Goal: Task Accomplishment & Management: Manage account settings

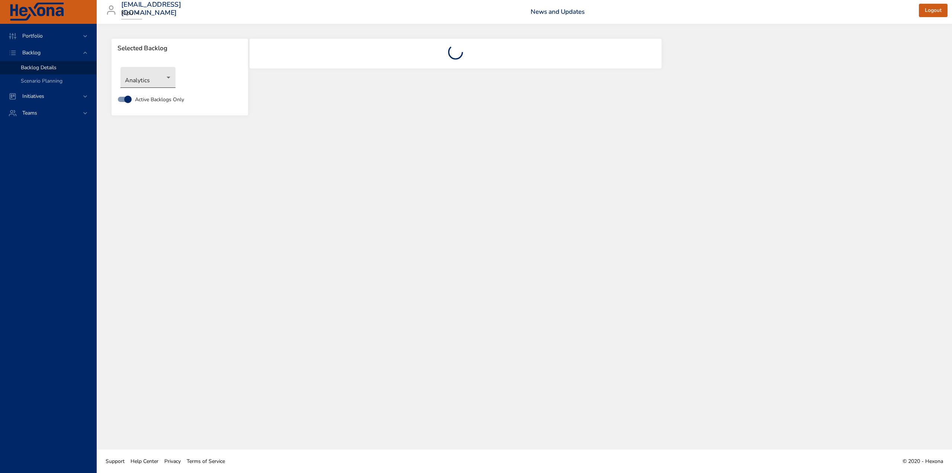
click at [134, 81] on body "Portfolio Backlog Backlog Details Scenario Planning Initiatives Teams [EMAIL_AD…" at bounding box center [476, 236] width 952 height 473
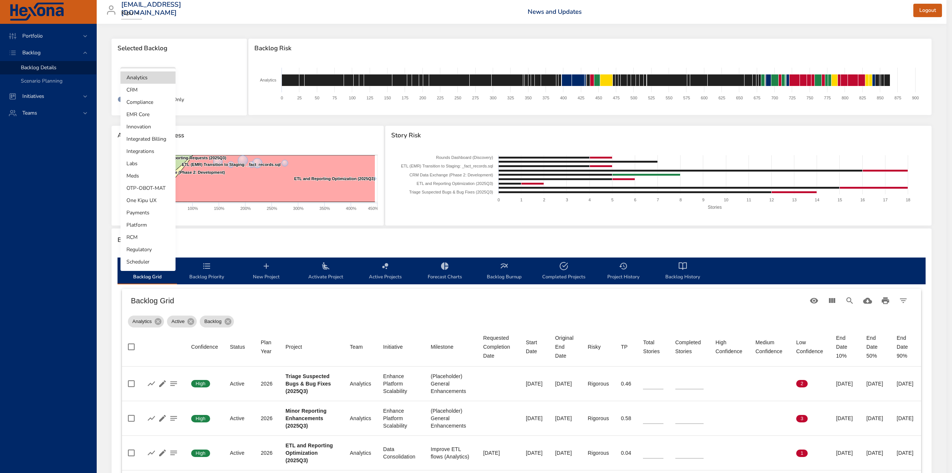
click at [147, 166] on li "Labs" at bounding box center [148, 163] width 55 height 12
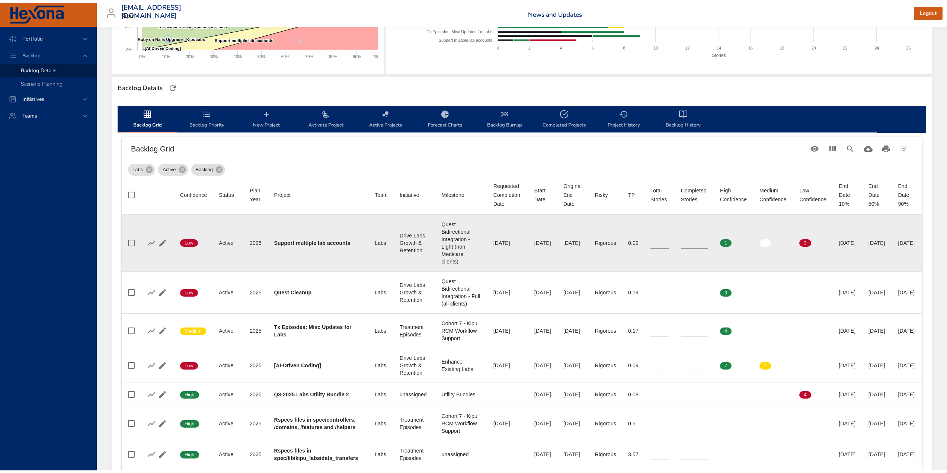
scroll to position [186, 0]
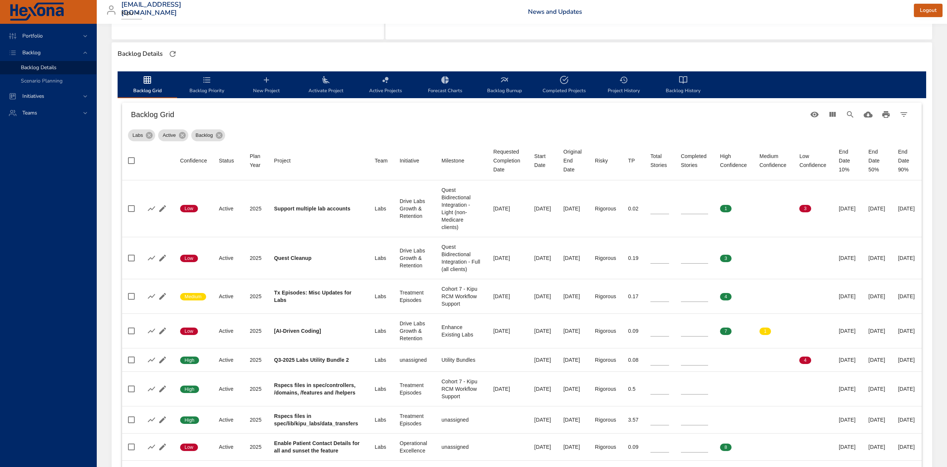
click at [266, 95] on span "New Project" at bounding box center [266, 86] width 51 height 20
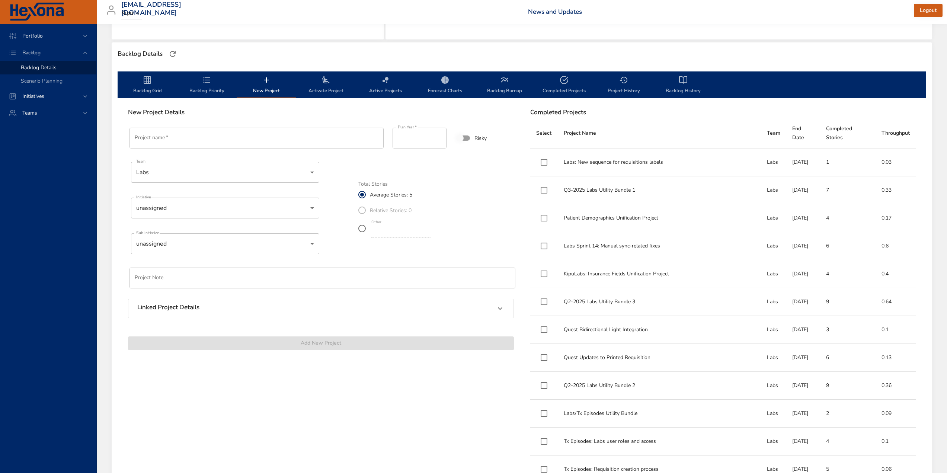
click at [224, 134] on input "Project name   *" at bounding box center [256, 138] width 254 height 21
drag, startPoint x: 158, startPoint y: 142, endPoint x: 286, endPoint y: 142, distance: 128.7
click at [286, 142] on input "Project name   *" at bounding box center [256, 138] width 254 height 21
click at [409, 141] on input "****" at bounding box center [420, 138] width 54 height 21
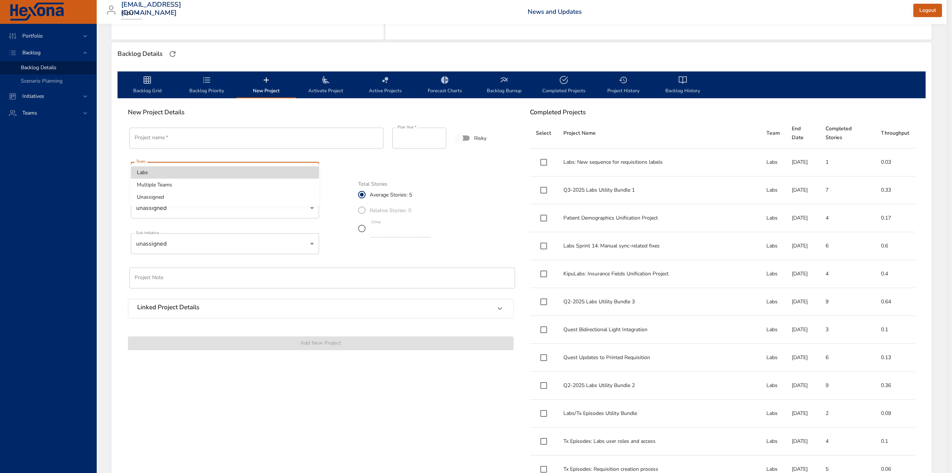
click at [211, 173] on body "Portfolio Backlog Backlog Details Scenario Planning Initiatives Teams [EMAIL_AD…" at bounding box center [476, 50] width 952 height 473
click at [354, 163] on div at bounding box center [476, 236] width 952 height 473
click at [242, 175] on body "Portfolio Backlog Backlog Details Scenario Planning Initiatives Teams [EMAIL_AD…" at bounding box center [473, 50] width 947 height 473
click at [340, 166] on div at bounding box center [476, 236] width 952 height 473
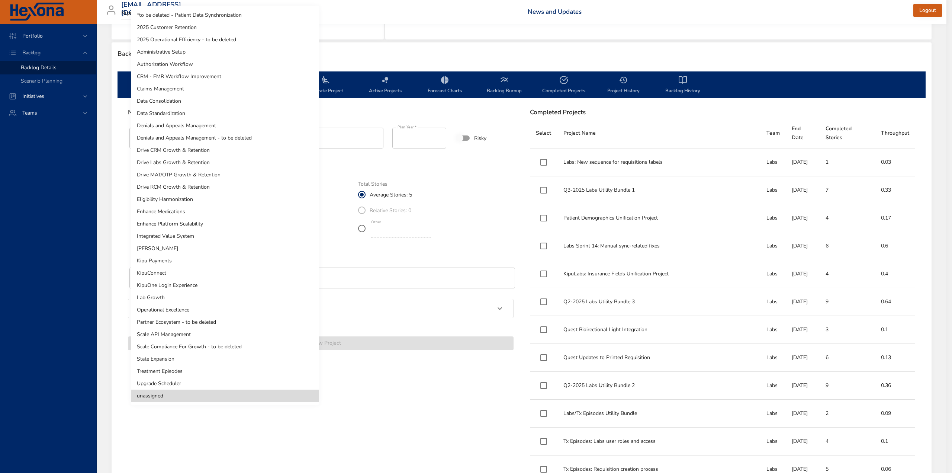
click at [249, 208] on body "Portfolio Backlog Backlog Details Scenario Planning Initiatives Teams [EMAIL_AD…" at bounding box center [476, 50] width 952 height 473
click at [372, 396] on div at bounding box center [476, 236] width 952 height 473
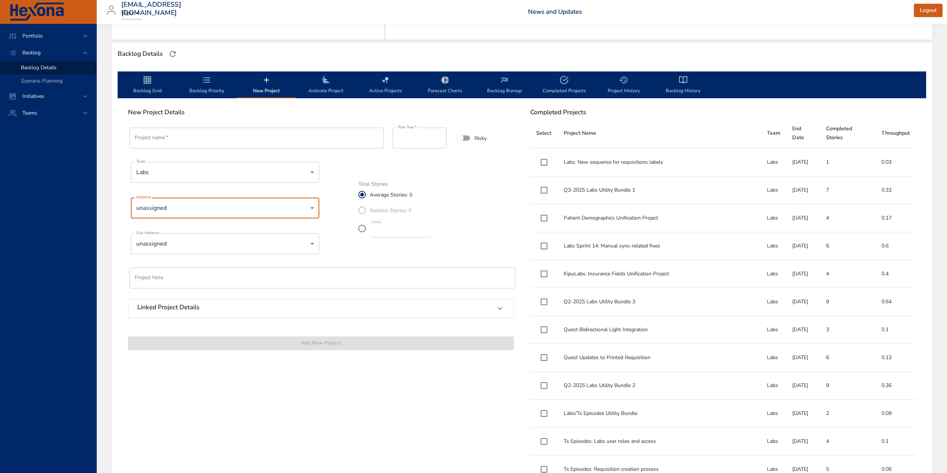
click at [179, 210] on body "Portfolio Backlog Backlog Details Scenario Planning Initiatives Teams [EMAIL_AD…" at bounding box center [473, 50] width 947 height 473
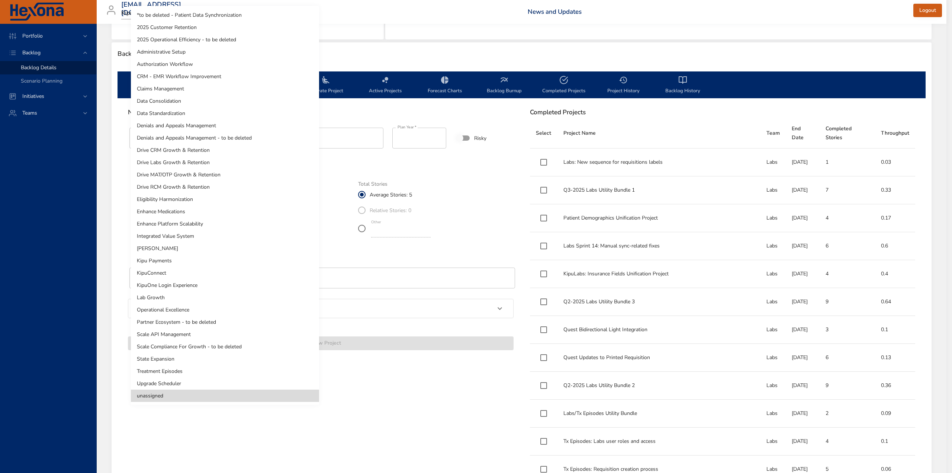
click at [449, 420] on div at bounding box center [476, 236] width 952 height 473
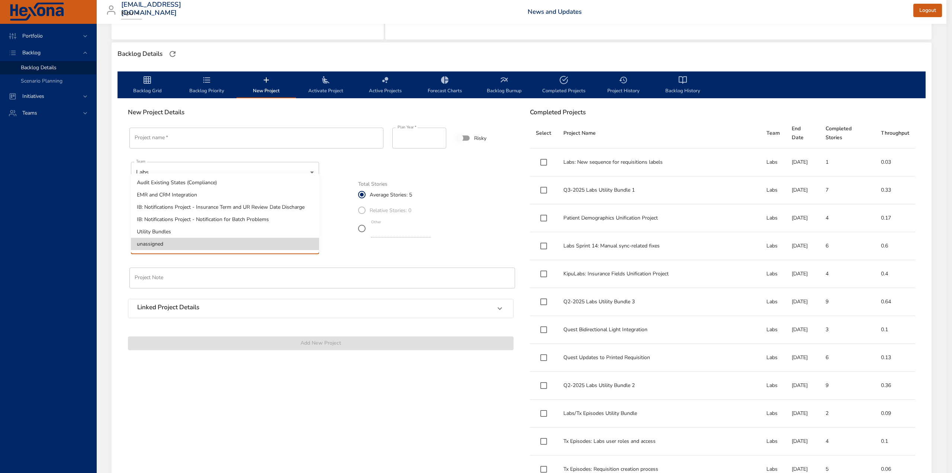
click at [180, 243] on body "Portfolio Backlog Backlog Details Scenario Planning Initiatives Teams [EMAIL_AD…" at bounding box center [476, 50] width 952 height 473
click at [322, 374] on div at bounding box center [476, 236] width 952 height 473
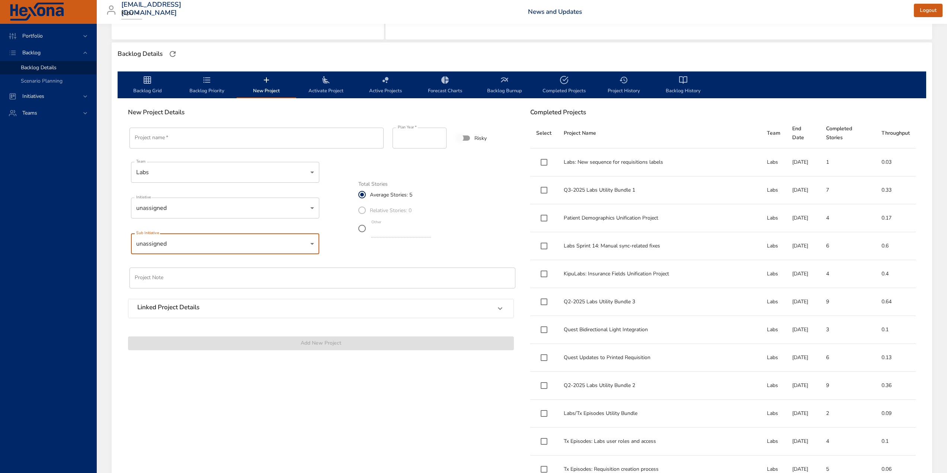
click at [207, 307] on div "Linked Project Details" at bounding box center [314, 309] width 354 height 10
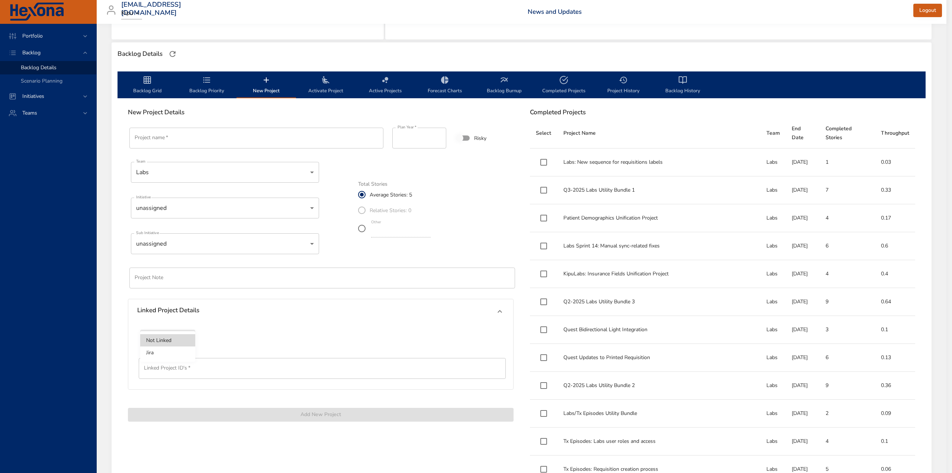
click at [185, 287] on body "Portfolio Backlog Backlog Details Scenario Planning Initiatives Teams [EMAIL_AD…" at bounding box center [476, 50] width 952 height 473
click at [156, 350] on li "Jira" at bounding box center [167, 352] width 55 height 12
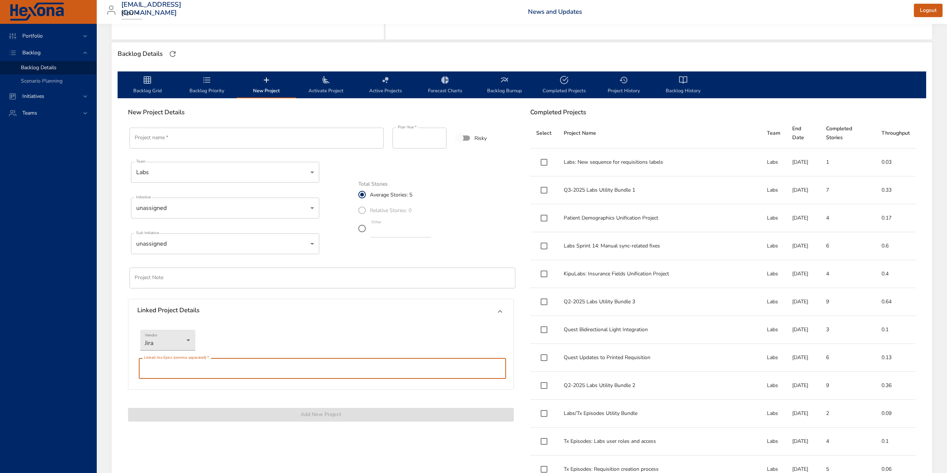
click at [158, 366] on input "text" at bounding box center [322, 368] width 367 height 21
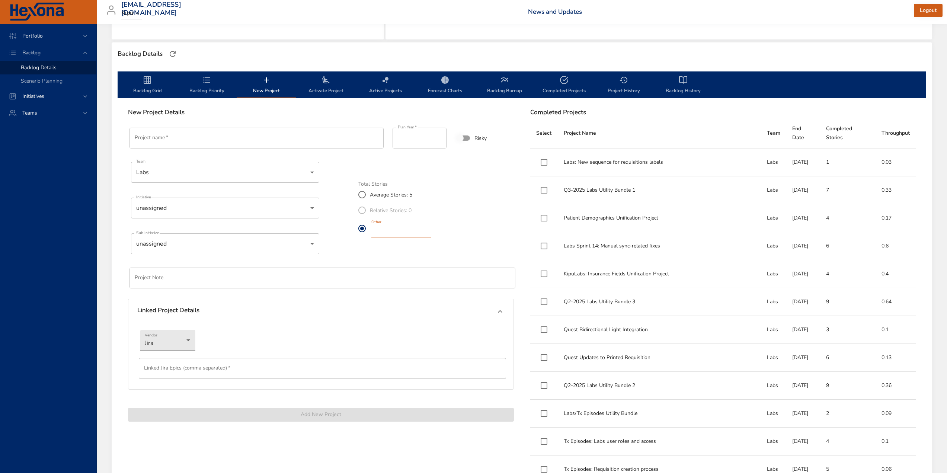
click at [366, 232] on label "Other *" at bounding box center [393, 228] width 78 height 21
click at [205, 91] on span "Backlog Priority" at bounding box center [207, 86] width 51 height 20
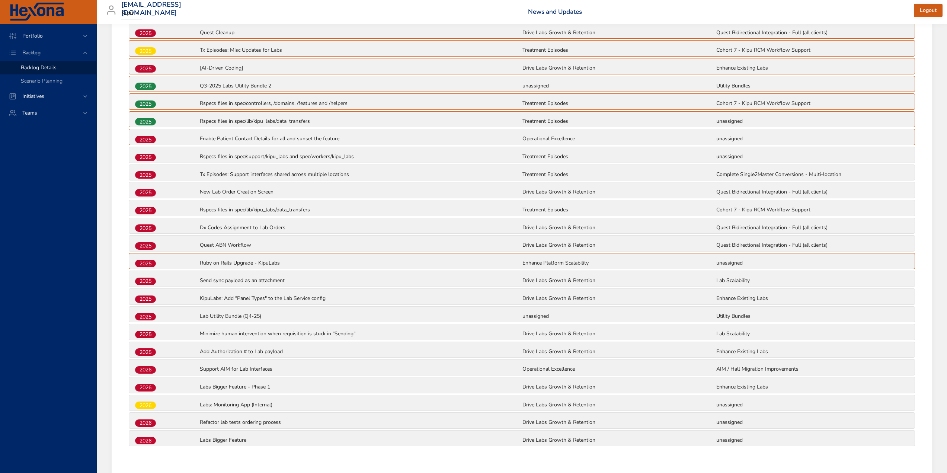
scroll to position [260, 0]
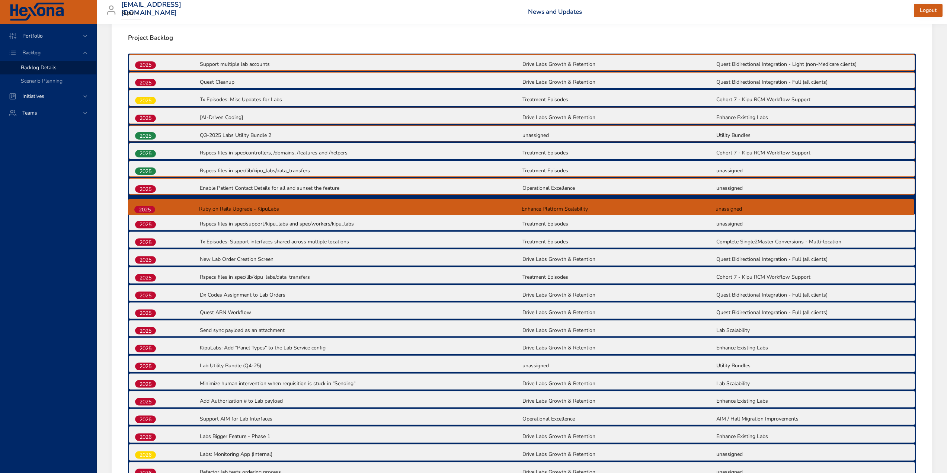
drag, startPoint x: 148, startPoint y: 312, endPoint x: 147, endPoint y: 206, distance: 105.3
click at [147, 206] on div "2025 Support multiple lab accounts Drive Labs Growth & Retention Quest Bidirect…" at bounding box center [522, 276] width 788 height 444
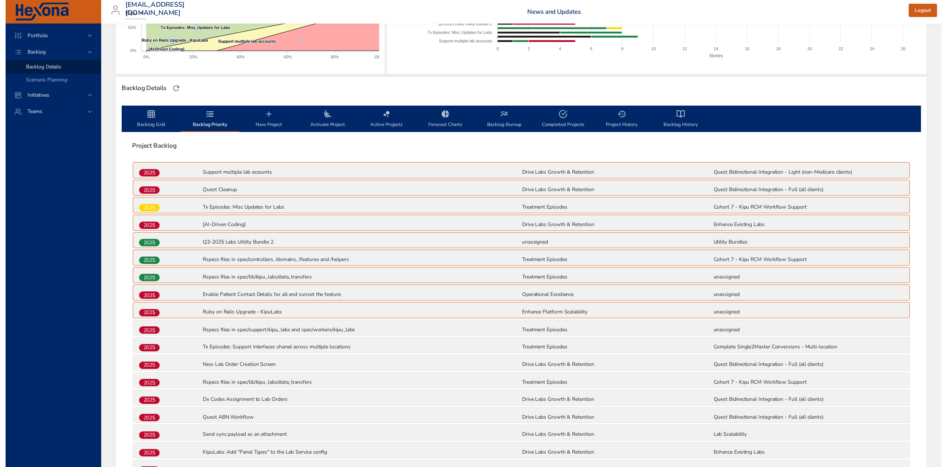
scroll to position [74, 0]
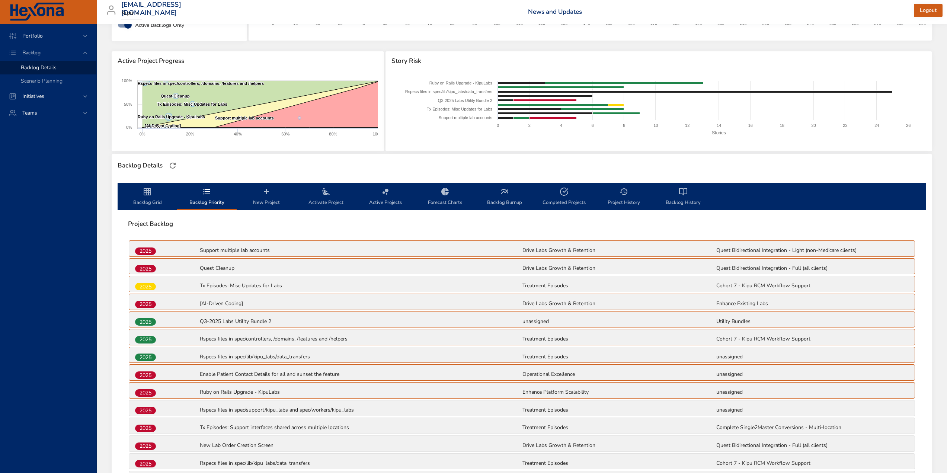
click at [328, 201] on span "Activate Project" at bounding box center [326, 197] width 51 height 20
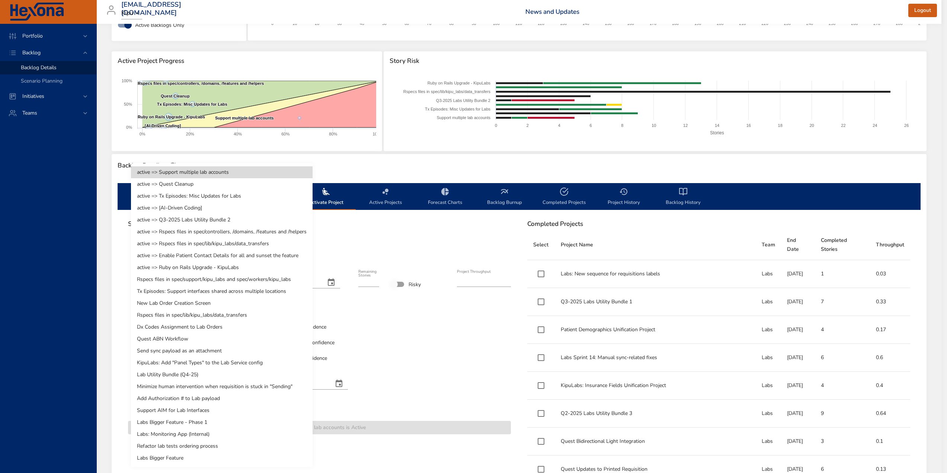
click at [195, 252] on body "Portfolio Backlog Backlog Details Scenario Planning Initiatives Teams [EMAIL_AD…" at bounding box center [473, 162] width 947 height 473
click at [178, 279] on li "Rspecs files in spec/support/kipu_labs and spec/workers/kipu_labs" at bounding box center [222, 279] width 182 height 12
type input "*"
type input "****"
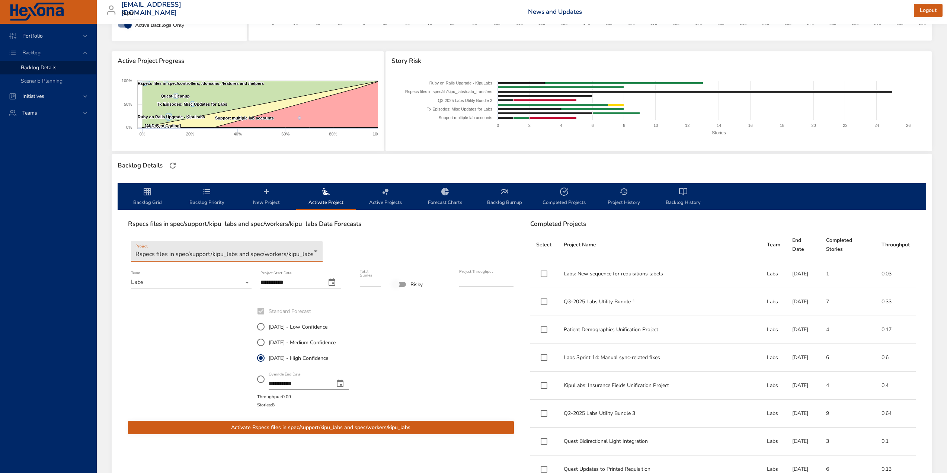
click at [350, 427] on span "Activate Rspecs files in spec/support/kipu_labs and spec/workers/kipu_labs" at bounding box center [321, 427] width 374 height 9
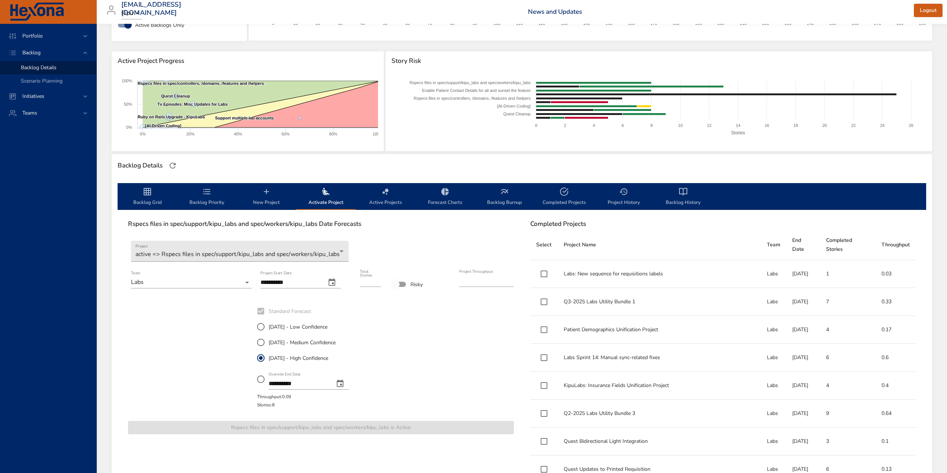
click at [146, 197] on span "Backlog Grid" at bounding box center [147, 197] width 51 height 20
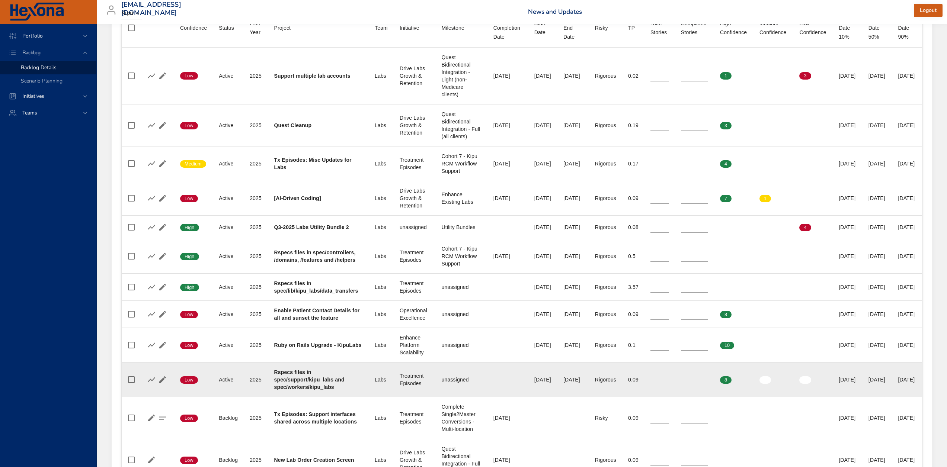
scroll to position [335, 0]
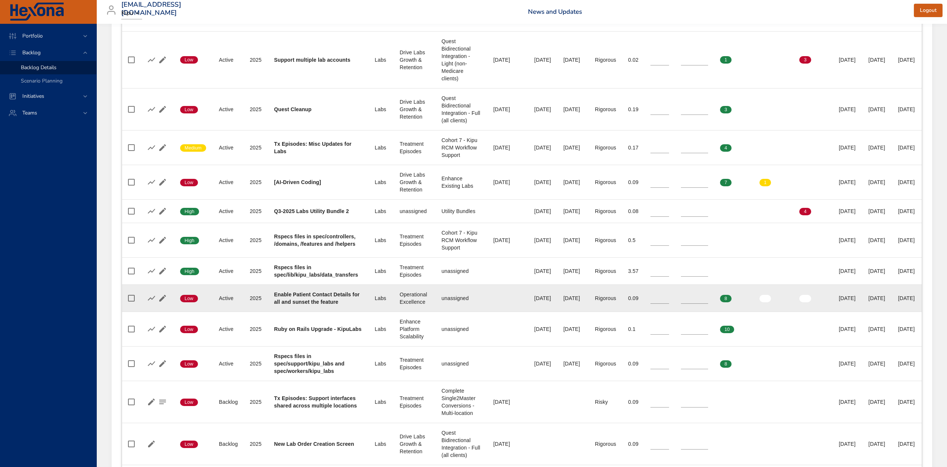
click at [703, 304] on input "*" at bounding box center [694, 298] width 27 height 11
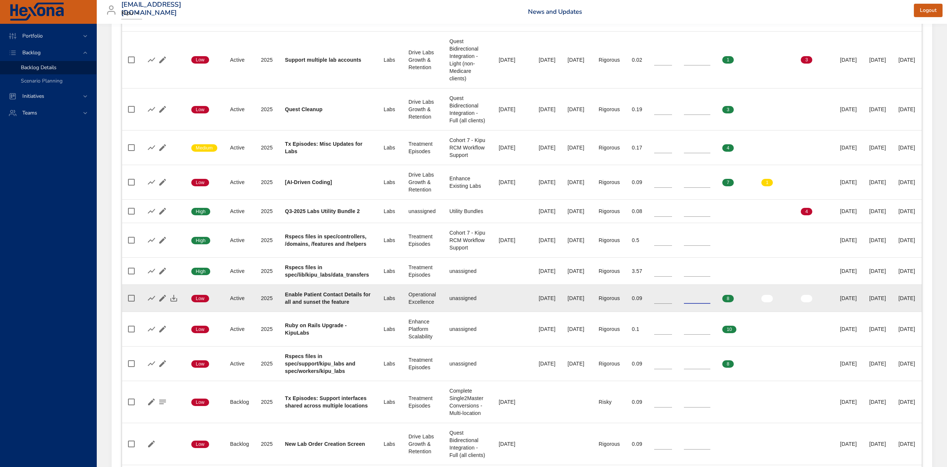
type input "*"
click at [710, 304] on input "*" at bounding box center [697, 298] width 26 height 11
click at [163, 303] on icon "button" at bounding box center [162, 298] width 9 height 9
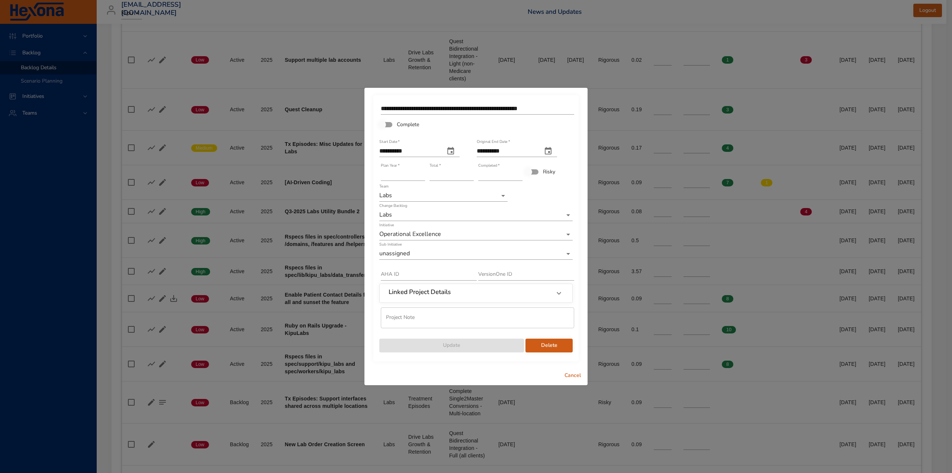
click at [488, 173] on input "*" at bounding box center [500, 175] width 44 height 12
type input "*"
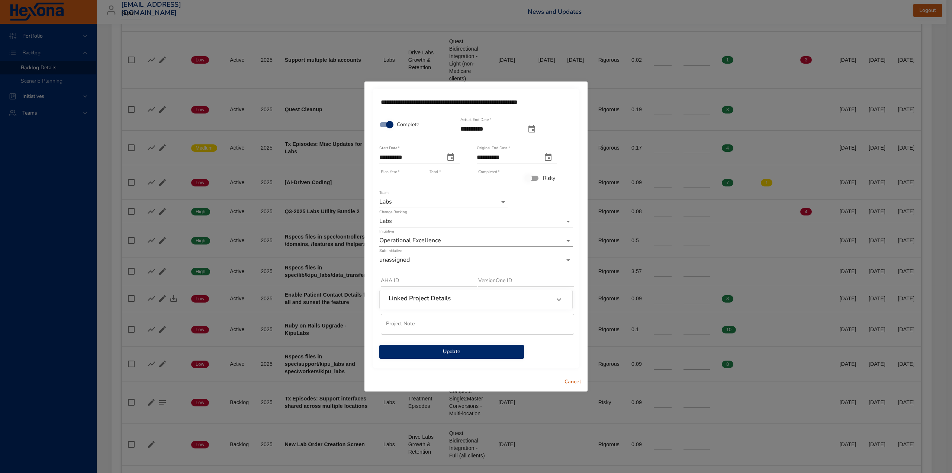
click at [458, 355] on span "Update" at bounding box center [451, 351] width 133 height 9
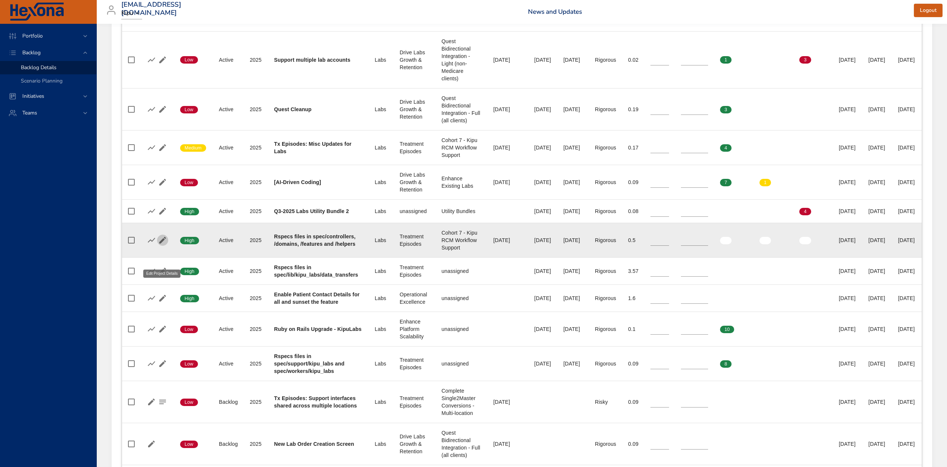
click at [162, 244] on icon "button" at bounding box center [162, 240] width 7 height 7
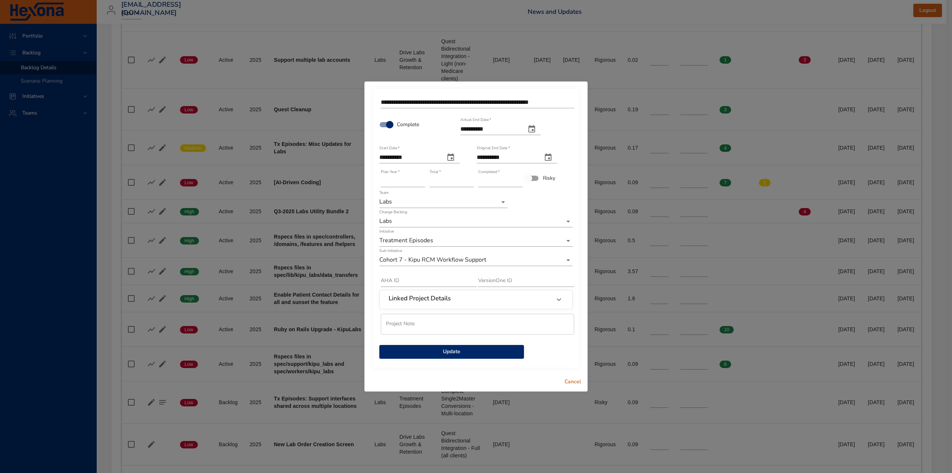
click at [458, 352] on span "Update" at bounding box center [451, 351] width 133 height 9
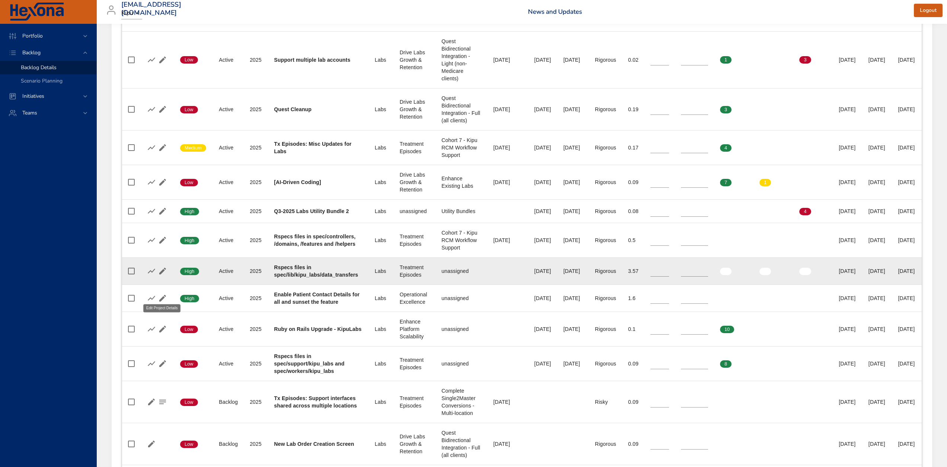
click at [160, 276] on icon "button" at bounding box center [162, 271] width 9 height 9
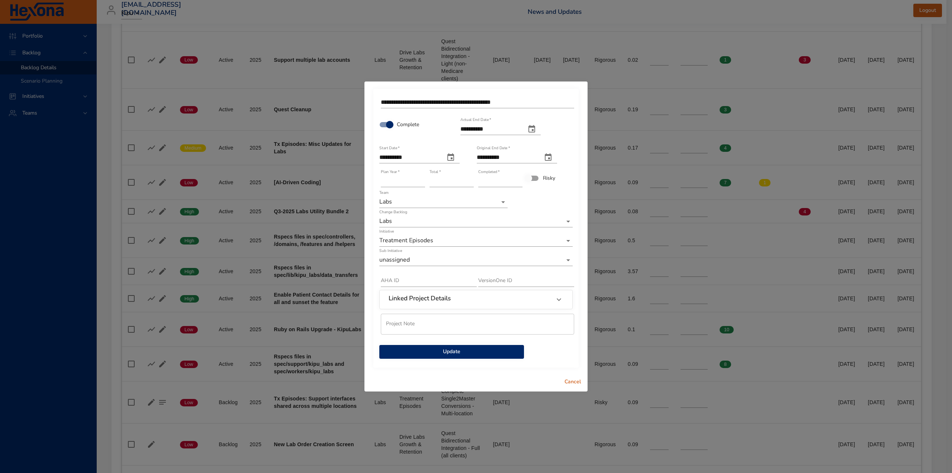
click at [455, 348] on span "Update" at bounding box center [451, 351] width 133 height 9
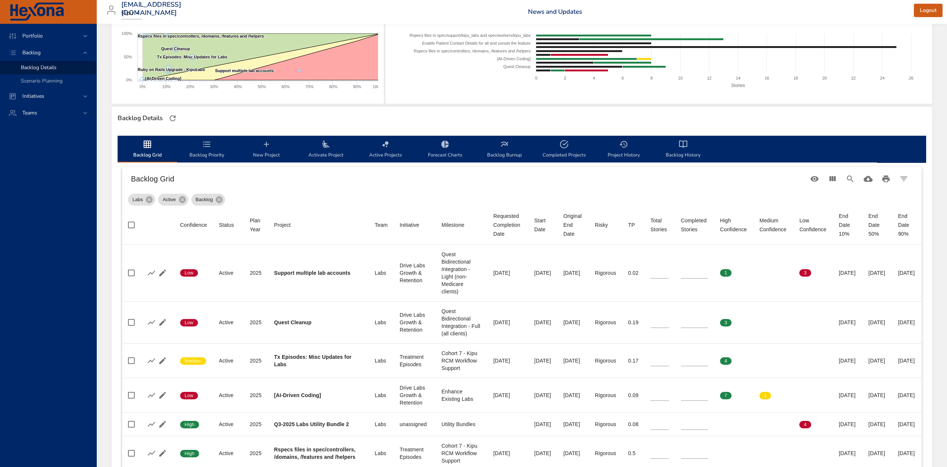
scroll to position [112, 0]
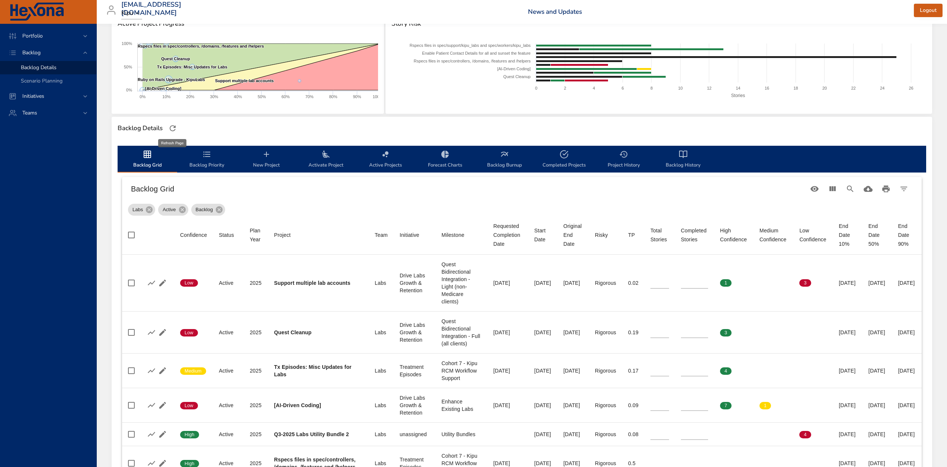
click at [174, 128] on icon "button" at bounding box center [173, 128] width 6 height 6
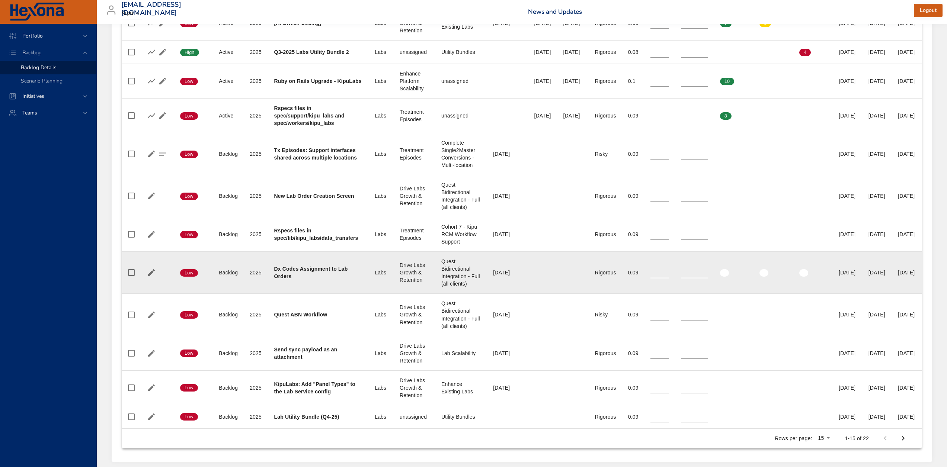
scroll to position [521, 0]
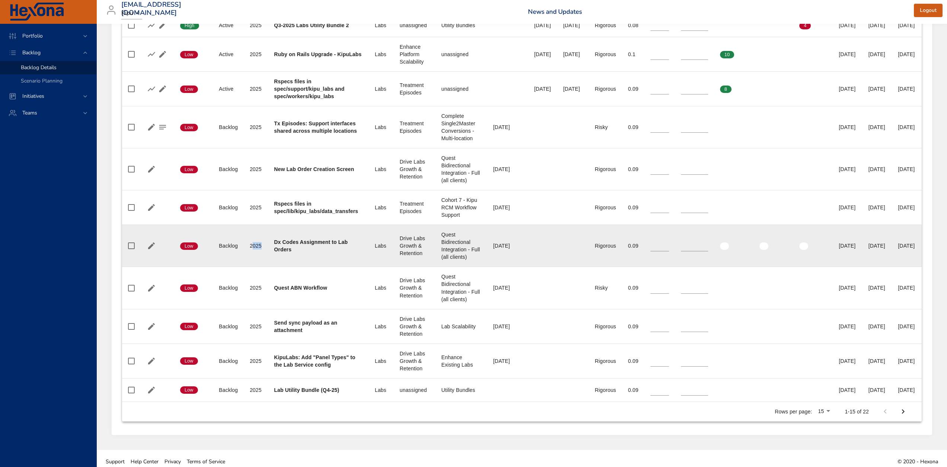
drag, startPoint x: 251, startPoint y: 279, endPoint x: 262, endPoint y: 279, distance: 10.8
click at [262, 267] on td "Plan Year [DATE]" at bounding box center [256, 246] width 24 height 42
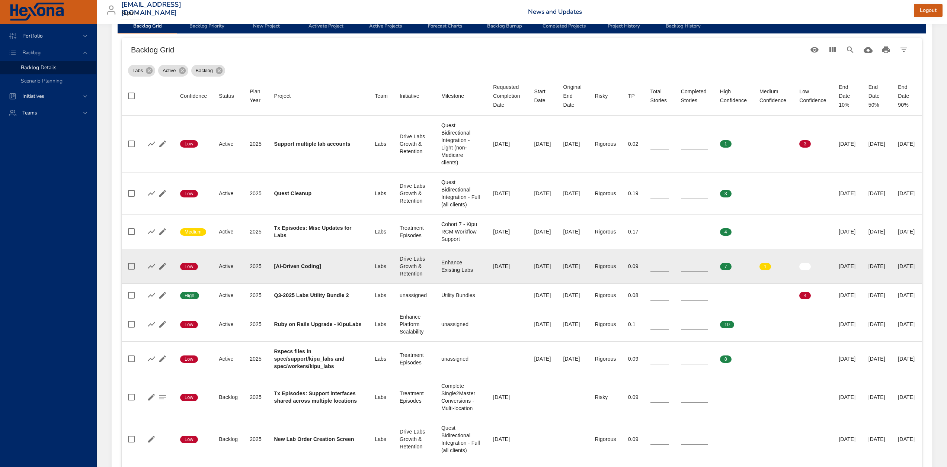
scroll to position [223, 0]
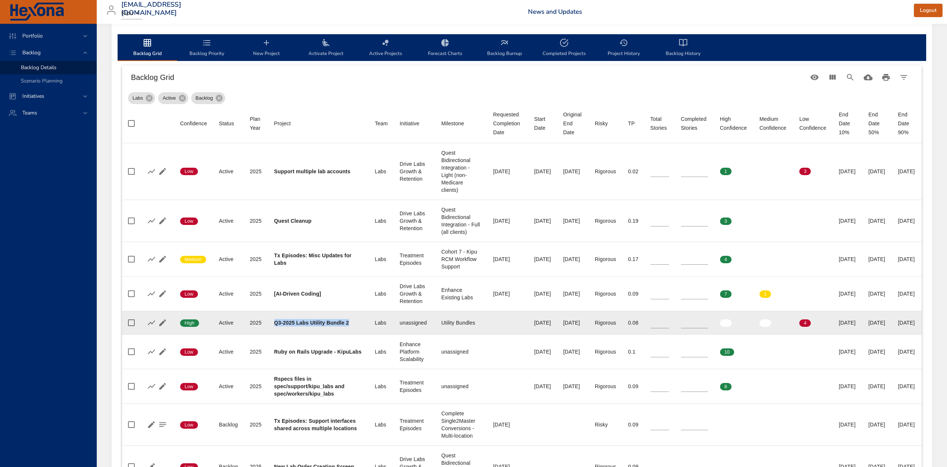
drag, startPoint x: 273, startPoint y: 337, endPoint x: 347, endPoint y: 337, distance: 74.0
click at [347, 327] on div "Q3-2025 Labs Utility Bundle 2" at bounding box center [318, 322] width 89 height 7
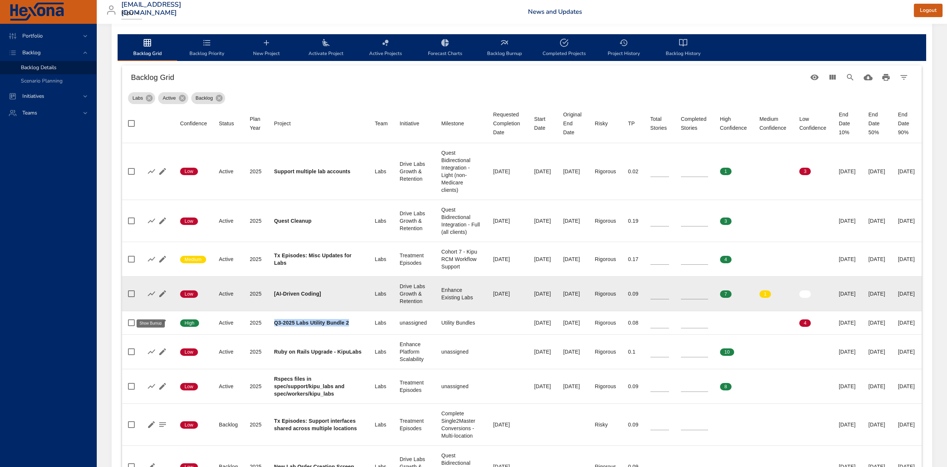
click at [152, 298] on icon "button" at bounding box center [151, 293] width 9 height 9
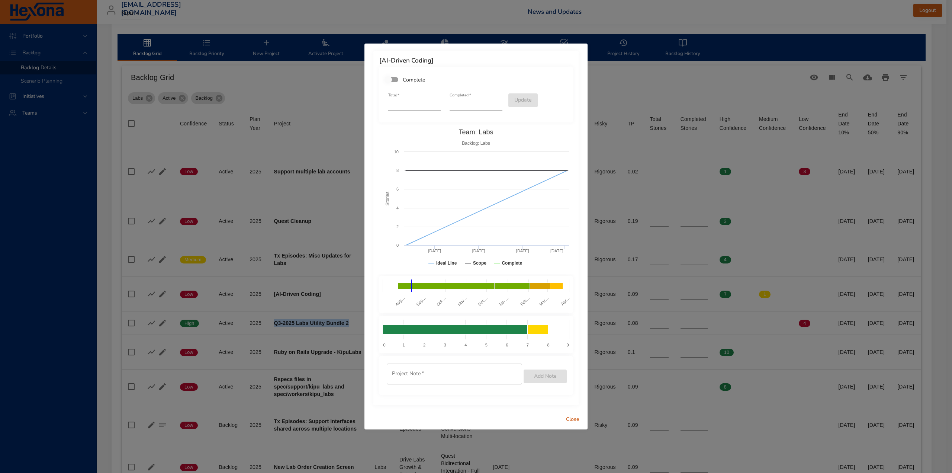
click at [572, 416] on span "Close" at bounding box center [573, 419] width 18 height 9
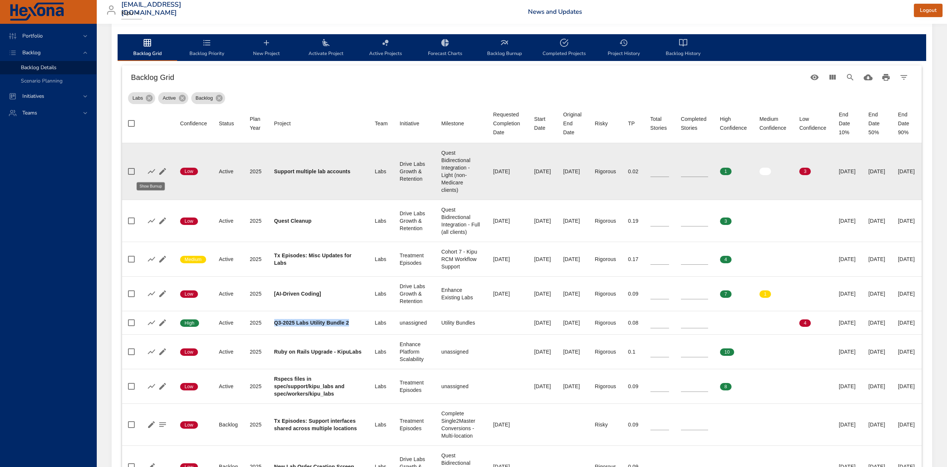
click at [148, 170] on icon "button" at bounding box center [151, 171] width 9 height 9
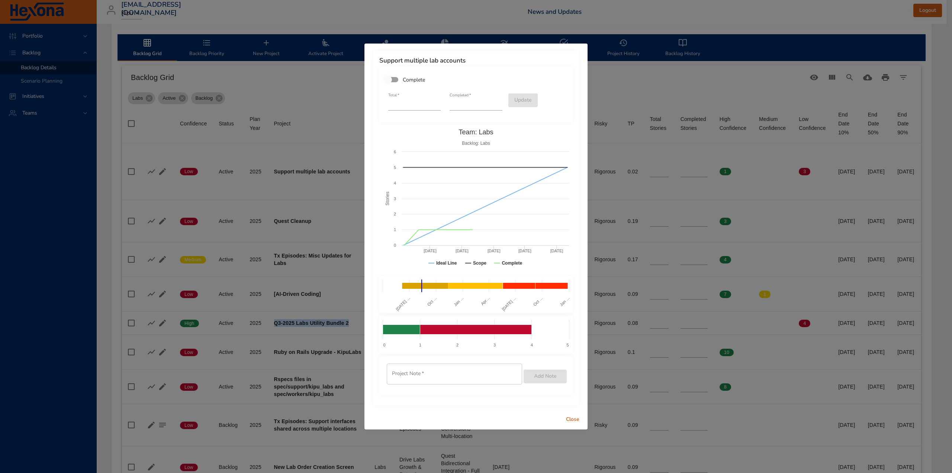
click at [573, 419] on span "Close" at bounding box center [573, 419] width 18 height 9
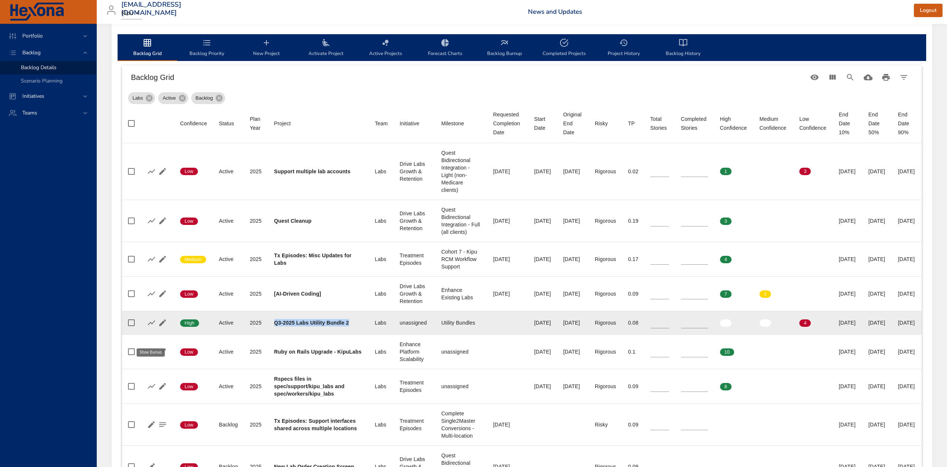
click at [150, 327] on icon "button" at bounding box center [151, 322] width 9 height 9
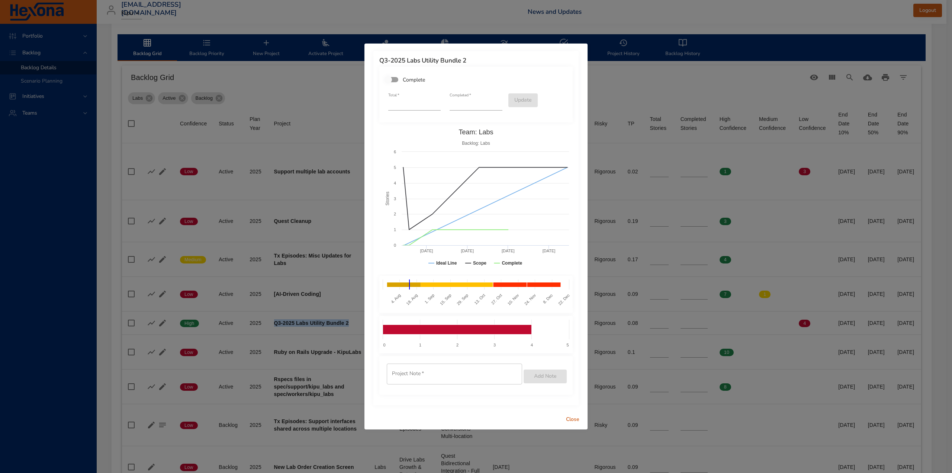
click at [571, 418] on span "Close" at bounding box center [573, 419] width 18 height 9
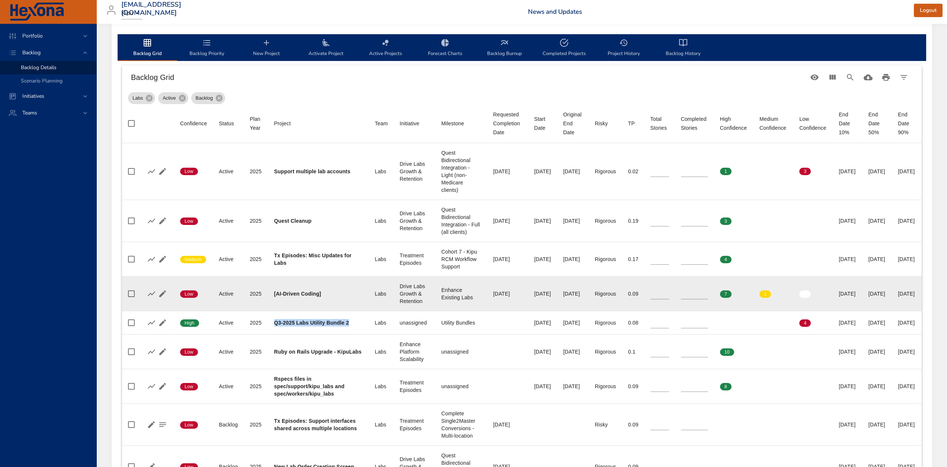
type input "*"
click at [702, 300] on input "*" at bounding box center [694, 293] width 27 height 11
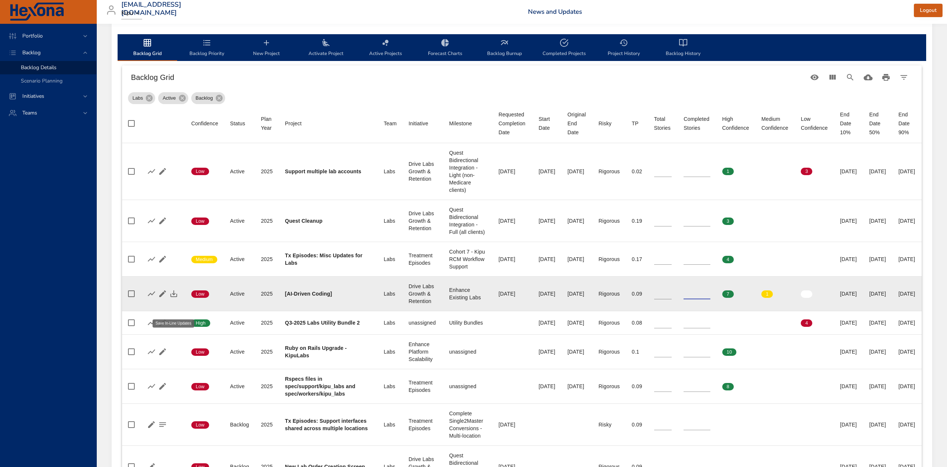
click at [172, 298] on icon "button" at bounding box center [173, 293] width 9 height 9
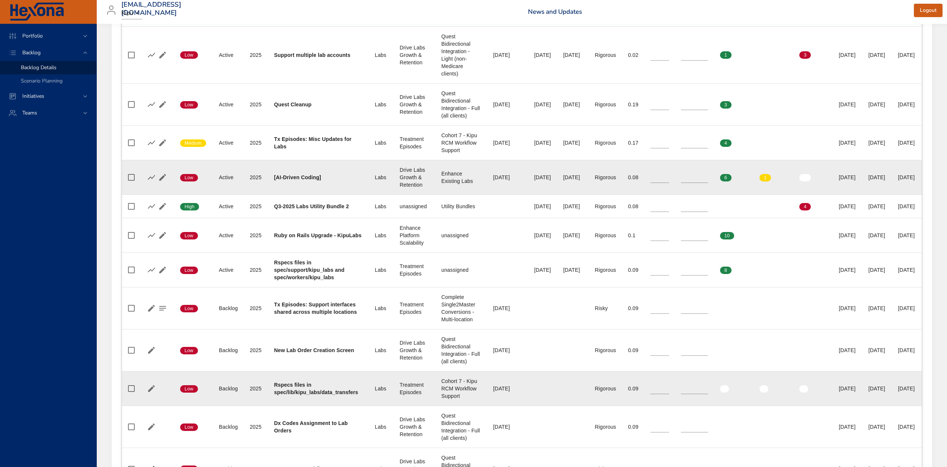
scroll to position [149, 0]
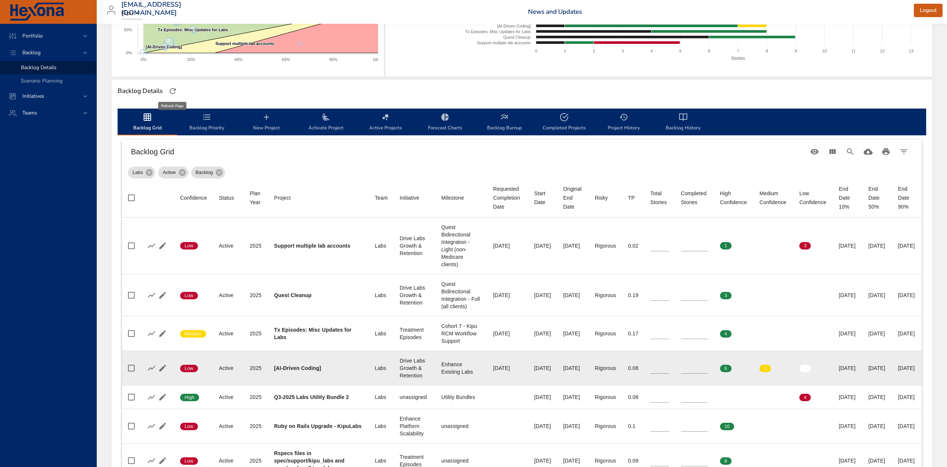
drag, startPoint x: 174, startPoint y: 90, endPoint x: 189, endPoint y: 95, distance: 15.3
click at [174, 90] on icon "button" at bounding box center [172, 91] width 9 height 9
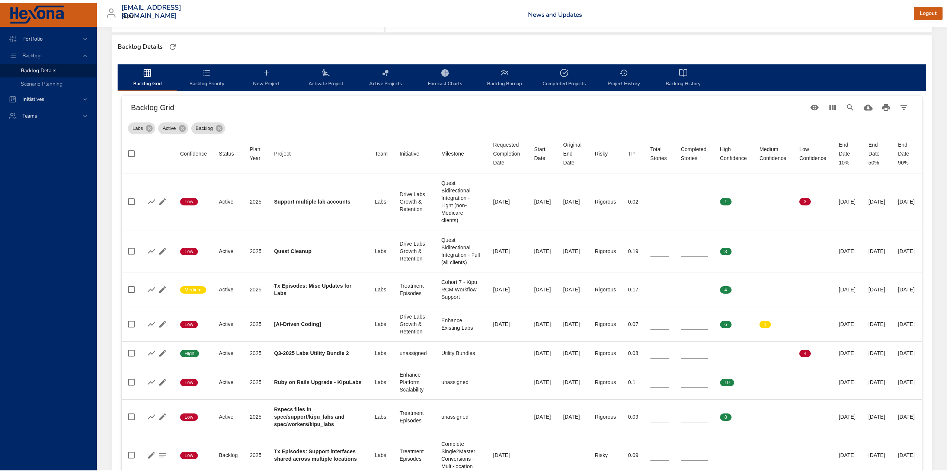
scroll to position [125, 0]
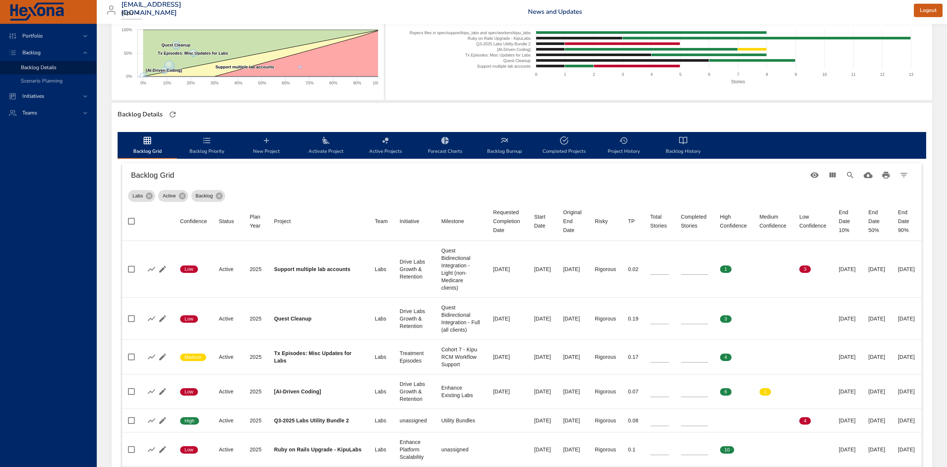
click at [212, 150] on span "Backlog Priority" at bounding box center [207, 146] width 51 height 20
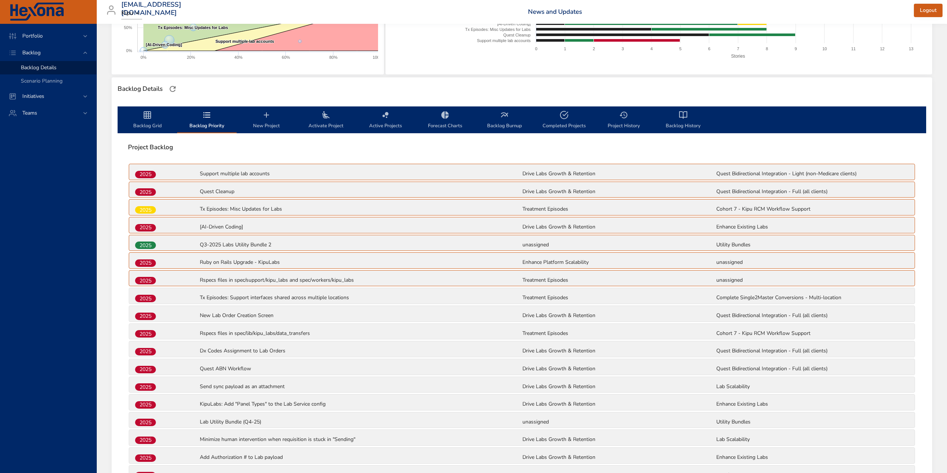
scroll to position [116, 0]
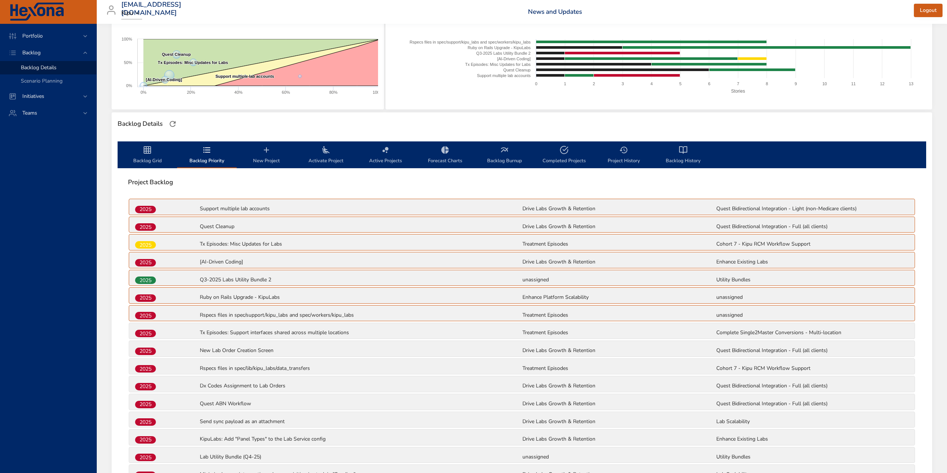
click at [263, 159] on span "New Project" at bounding box center [266, 155] width 51 height 20
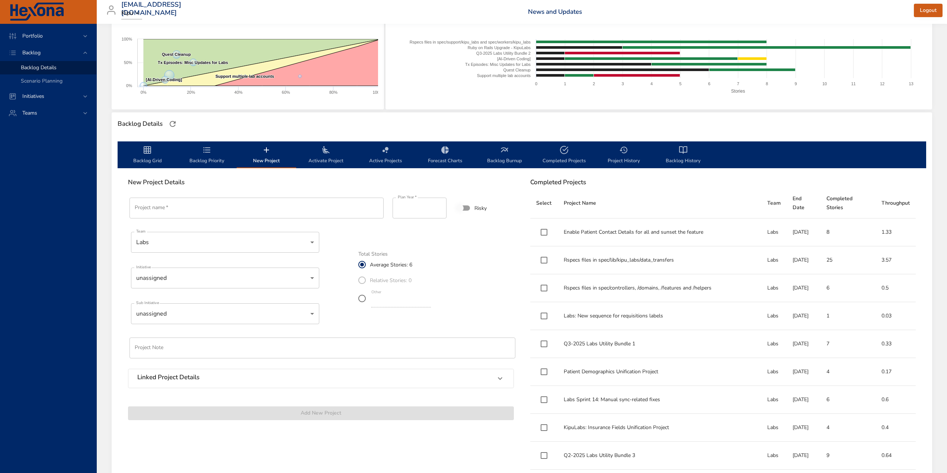
click at [236, 204] on input "Project name   *" at bounding box center [256, 208] width 254 height 21
paste input "**********"
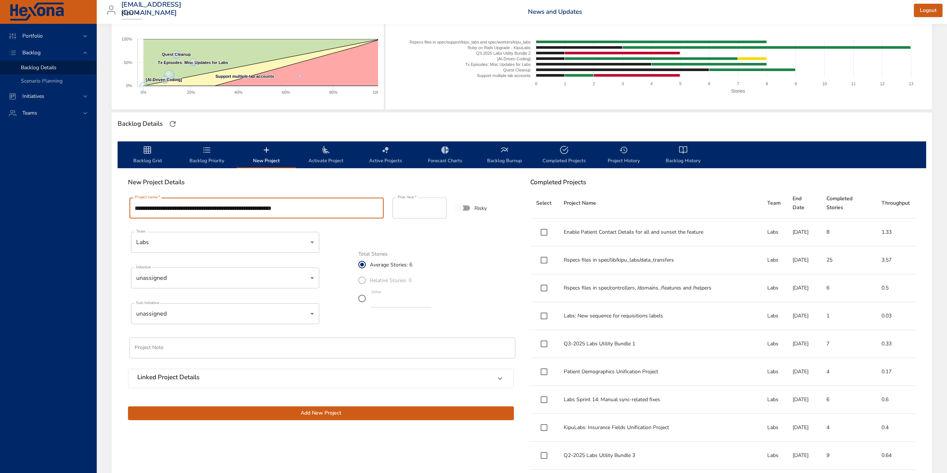
type input "**********"
click at [431, 299] on input "*" at bounding box center [401, 301] width 60 height 12
type input "*"
click at [431, 299] on input "*" at bounding box center [401, 301] width 60 height 12
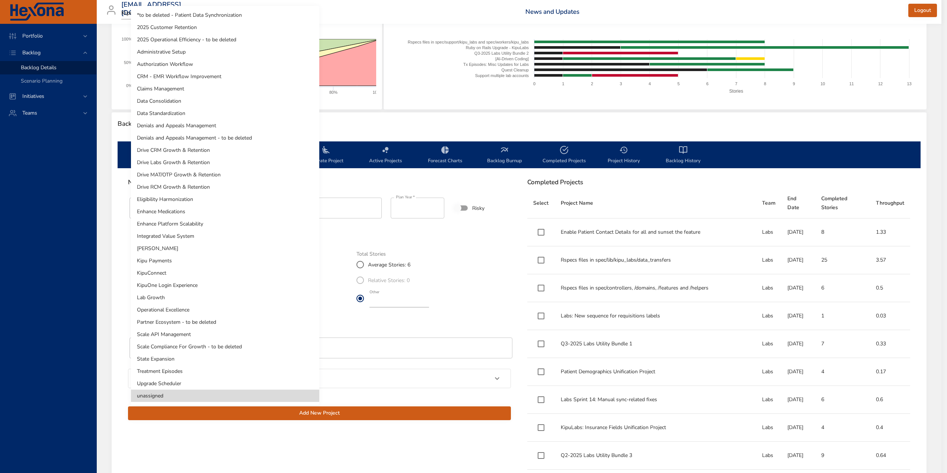
click at [165, 277] on body "Portfolio Backlog Backlog Details Scenario Planning Initiatives Teams [EMAIL_AD…" at bounding box center [473, 120] width 947 height 473
click at [190, 307] on li "Operational Excellence" at bounding box center [225, 310] width 188 height 12
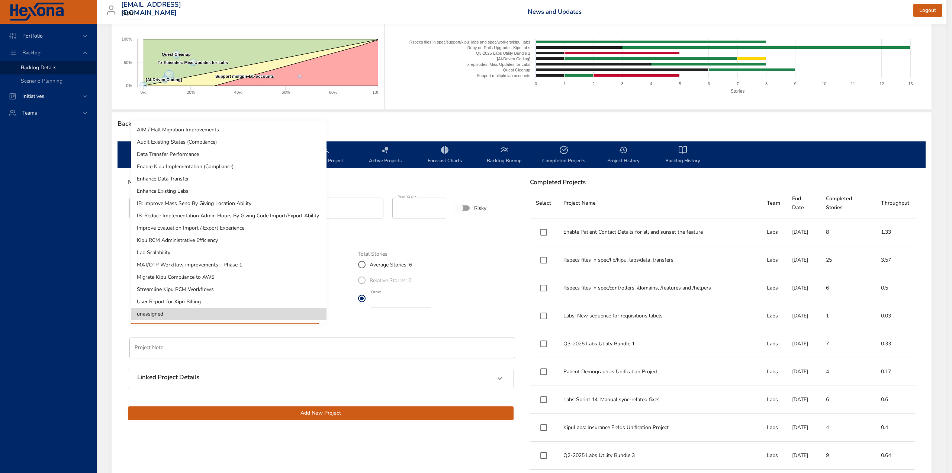
click at [176, 313] on body "Portfolio Backlog Backlog Details Scenario Planning Initiatives Teams [EMAIL_AD…" at bounding box center [476, 120] width 952 height 473
click at [53, 255] on div at bounding box center [476, 236] width 952 height 473
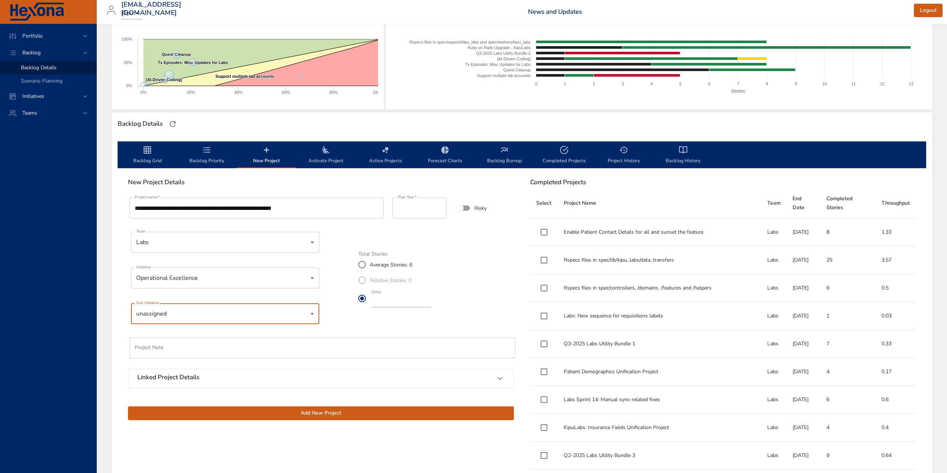
click at [179, 377] on h6 "Linked Project Details" at bounding box center [168, 377] width 62 height 7
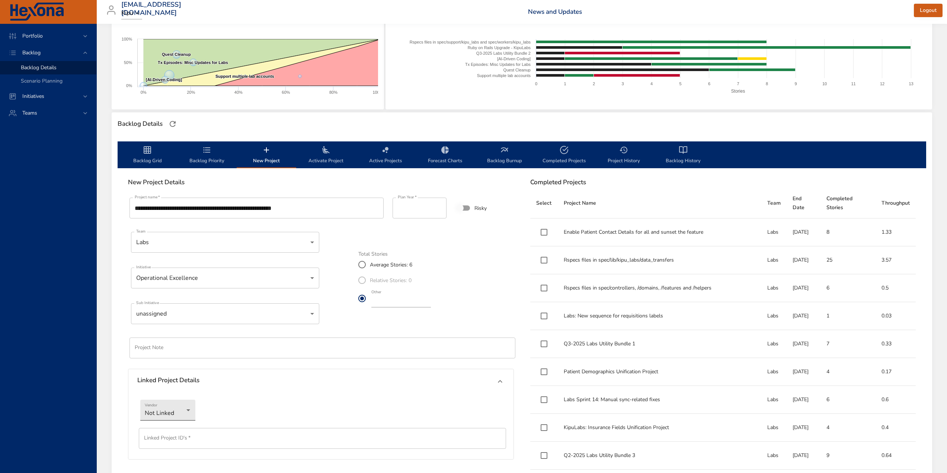
click at [171, 357] on body "Portfolio Backlog Backlog Details Scenario Planning Initiatives Teams [EMAIL_AD…" at bounding box center [473, 120] width 947 height 473
click at [161, 420] on li "Jira" at bounding box center [167, 422] width 55 height 12
click at [157, 434] on input "text" at bounding box center [322, 438] width 367 height 21
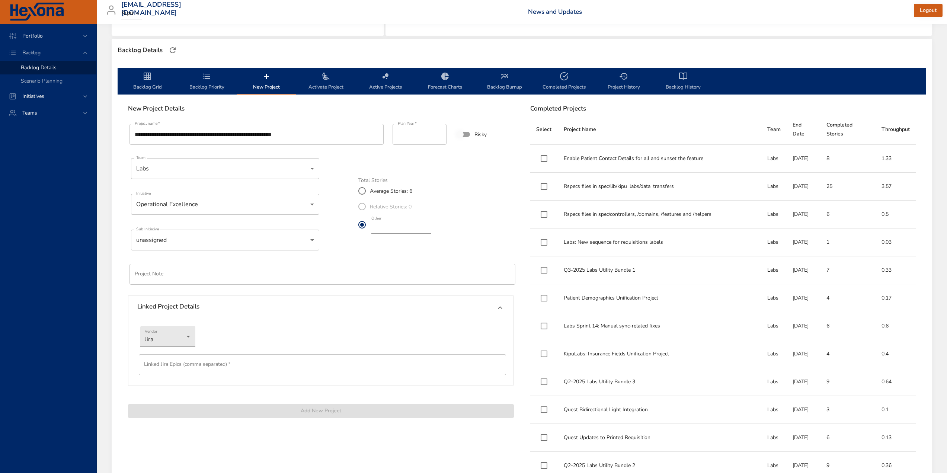
scroll to position [190, 0]
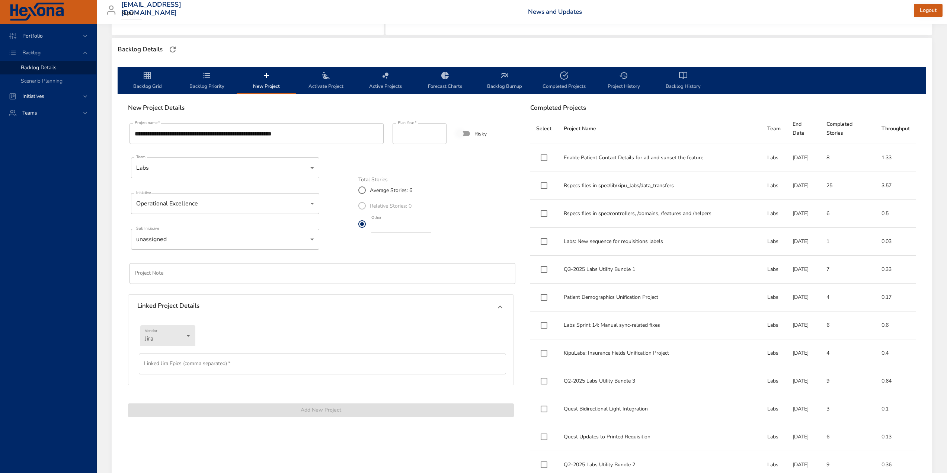
click at [203, 370] on input "text" at bounding box center [322, 363] width 367 height 21
paste input "*********"
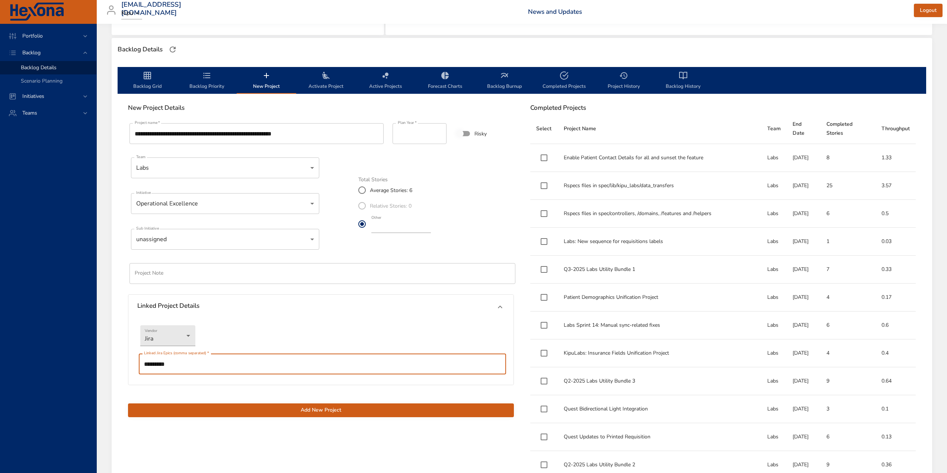
type input "*********"
click at [339, 407] on span "Add New Project" at bounding box center [321, 410] width 374 height 9
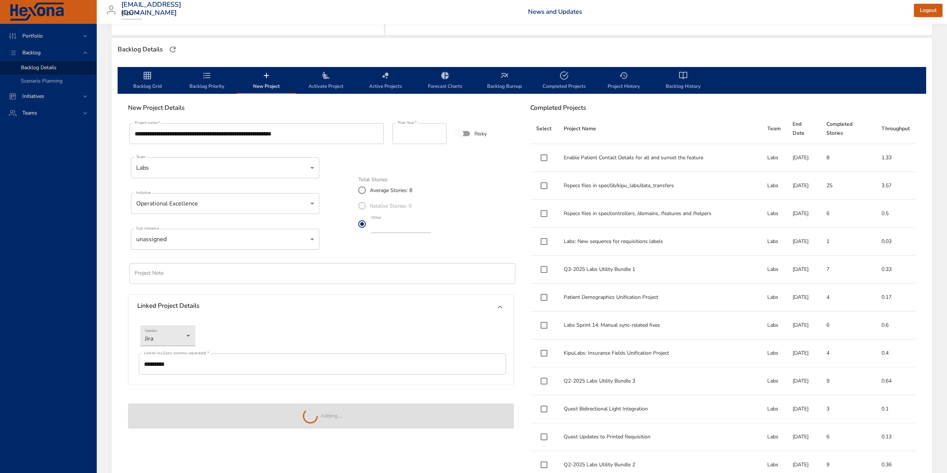
type input "*"
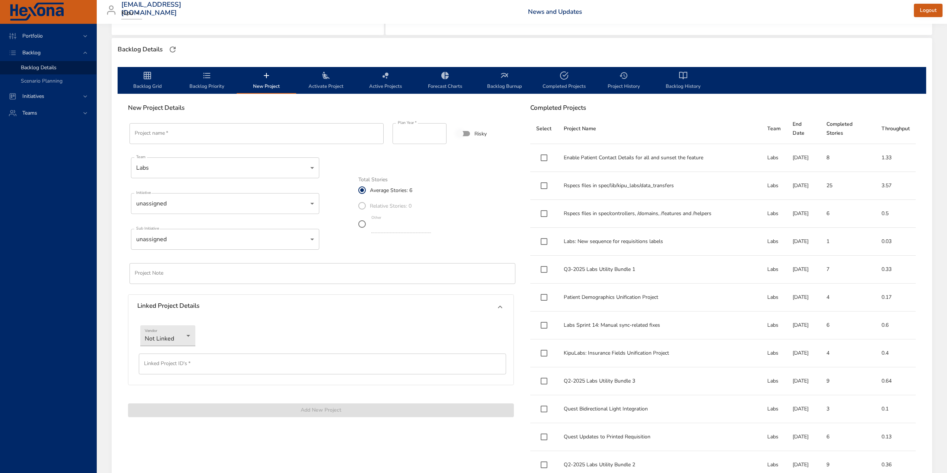
click at [201, 86] on span "Backlog Priority" at bounding box center [207, 81] width 51 height 20
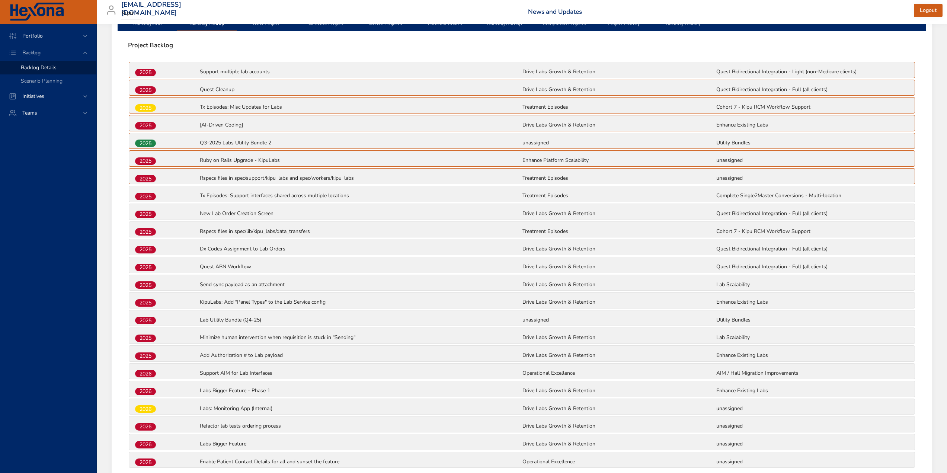
scroll to position [320, 0]
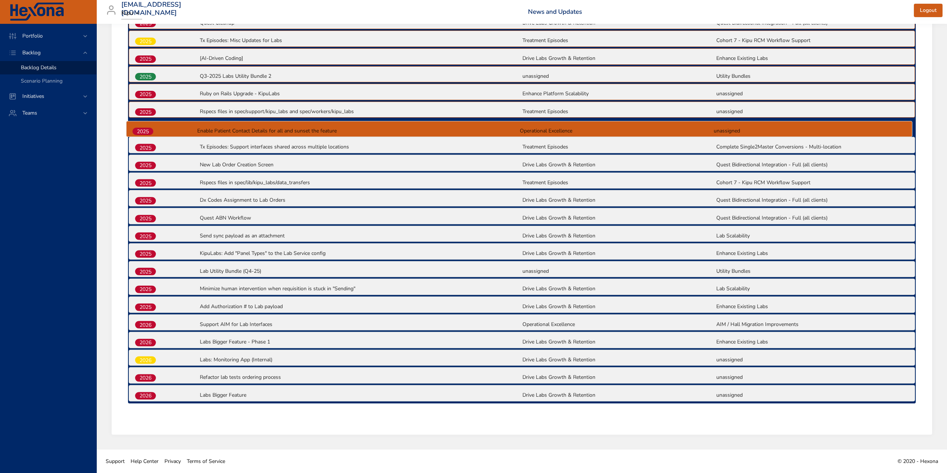
drag, startPoint x: 149, startPoint y: 395, endPoint x: 146, endPoint y: 129, distance: 266.0
click at [146, 129] on div "2025 Support multiple lab accounts Drive Labs Growth & Retention Quest Bidirect…" at bounding box center [522, 198] width 788 height 409
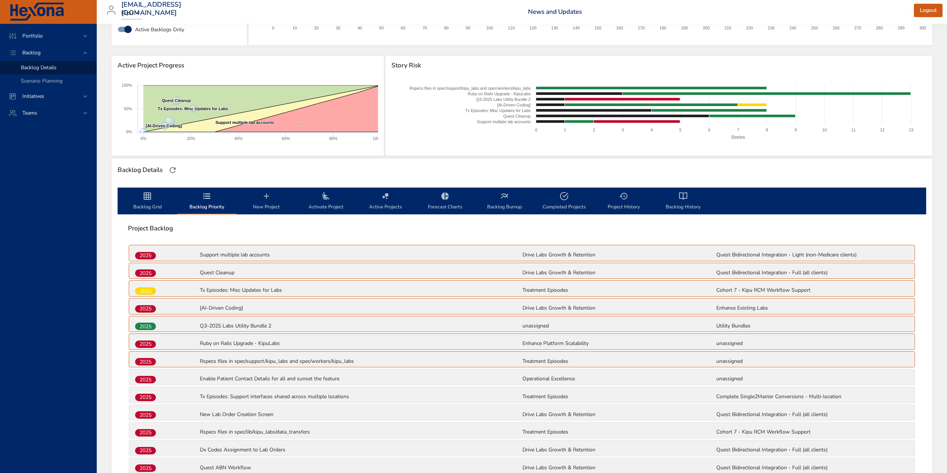
scroll to position [59, 0]
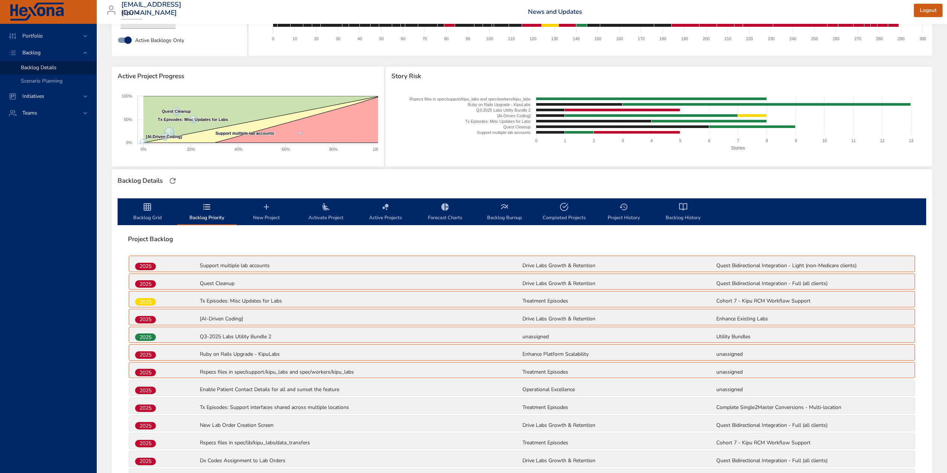
click at [324, 208] on icon "backlog-tab" at bounding box center [325, 206] width 7 height 7
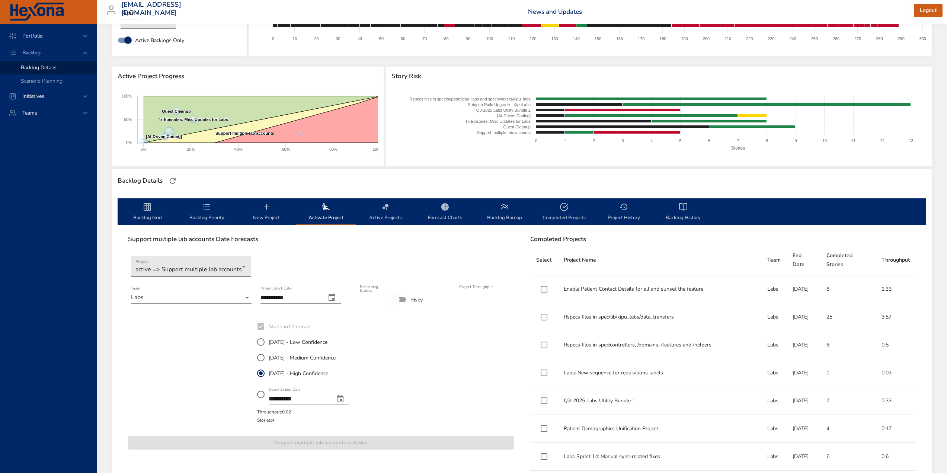
click at [198, 269] on body "Portfolio Backlog Backlog Details Scenario Planning Initiatives Teams [EMAIL_AD…" at bounding box center [473, 177] width 947 height 473
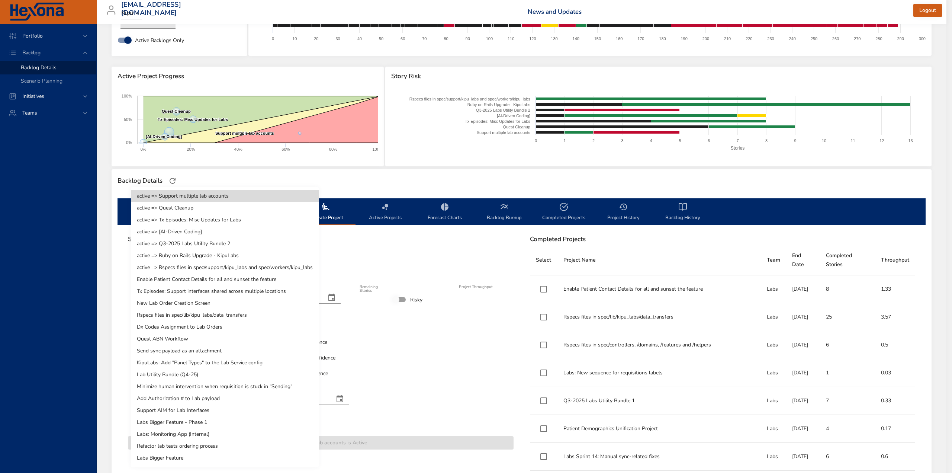
click at [183, 278] on li "Enable Patient Contact Details for all and sunset the feature" at bounding box center [225, 279] width 188 height 12
type input "*"
type input "****"
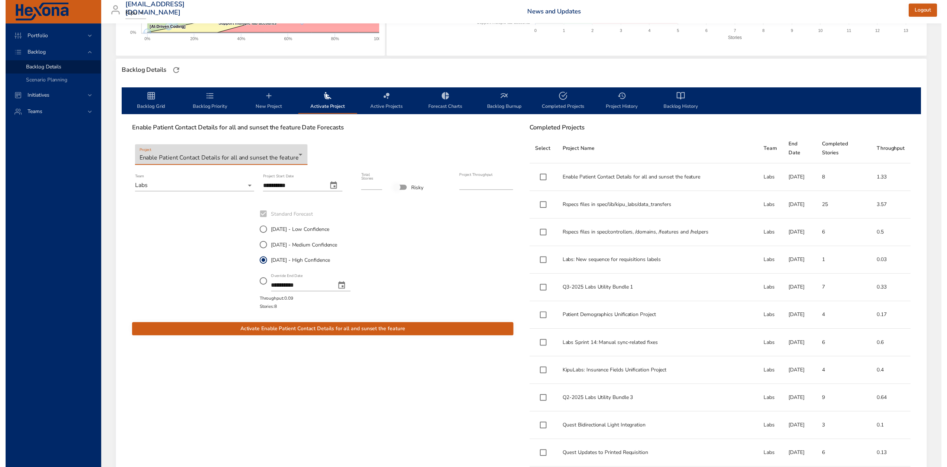
scroll to position [171, 0]
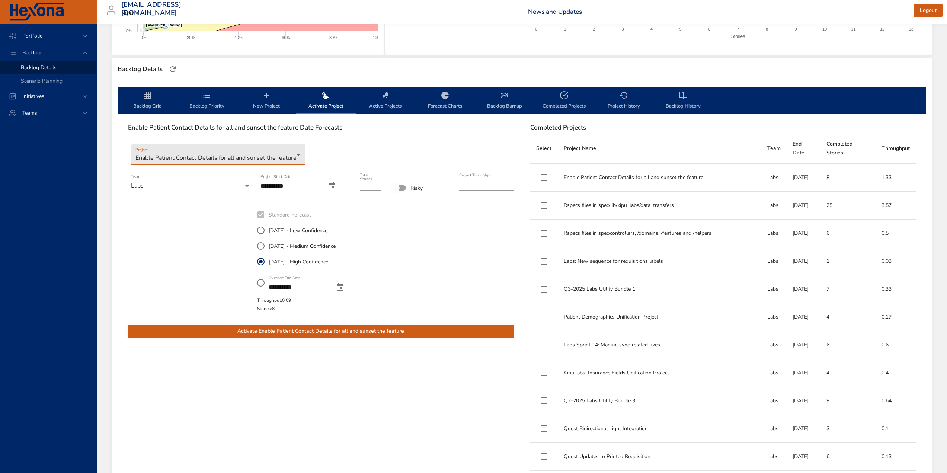
click at [335, 185] on icon "change date" at bounding box center [332, 185] width 7 height 7
click at [266, 241] on span "4" at bounding box center [263, 242] width 13 height 7
type input "**********"
click at [426, 225] on div at bounding box center [417, 259] width 64 height 107
click at [363, 331] on span "Activate Enable Patient Contact Details for all and sunset the feature" at bounding box center [321, 331] width 374 height 9
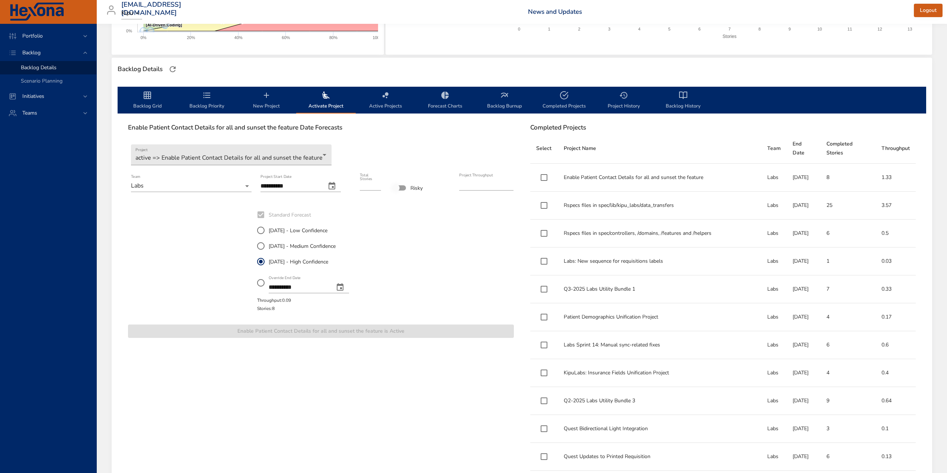
click at [149, 98] on icon "backlog-tab" at bounding box center [147, 95] width 7 height 7
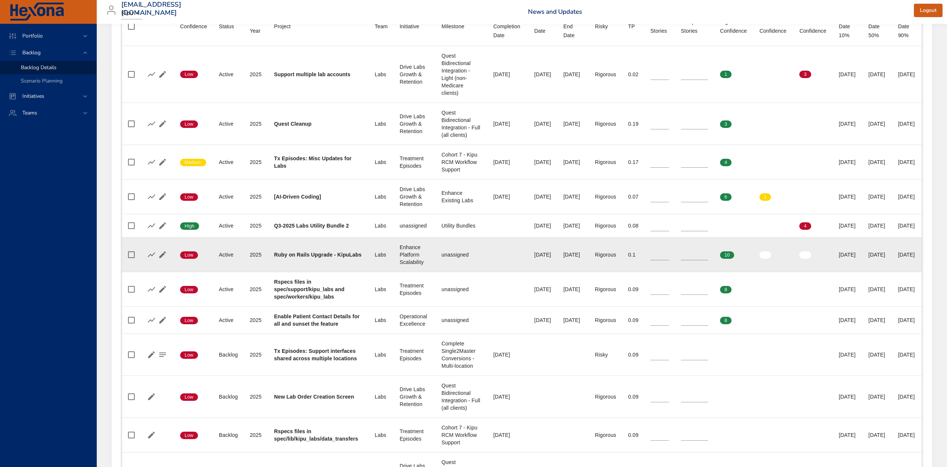
scroll to position [320, 0]
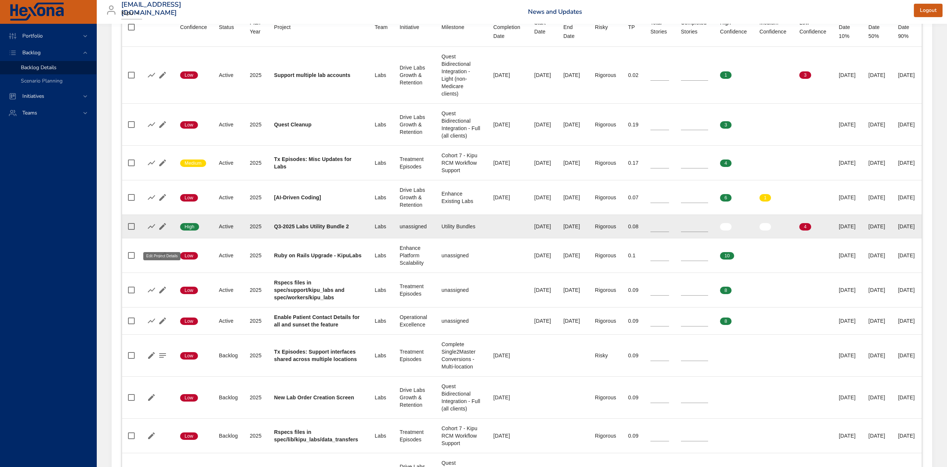
click at [163, 230] on icon "button" at bounding box center [162, 226] width 7 height 7
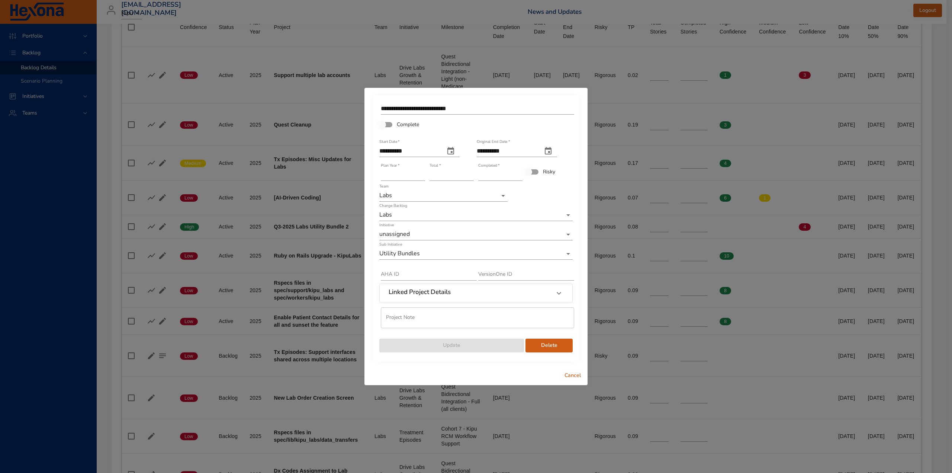
click at [444, 174] on input "*" at bounding box center [452, 175] width 44 height 12
click at [472, 172] on input "*" at bounding box center [452, 175] width 44 height 12
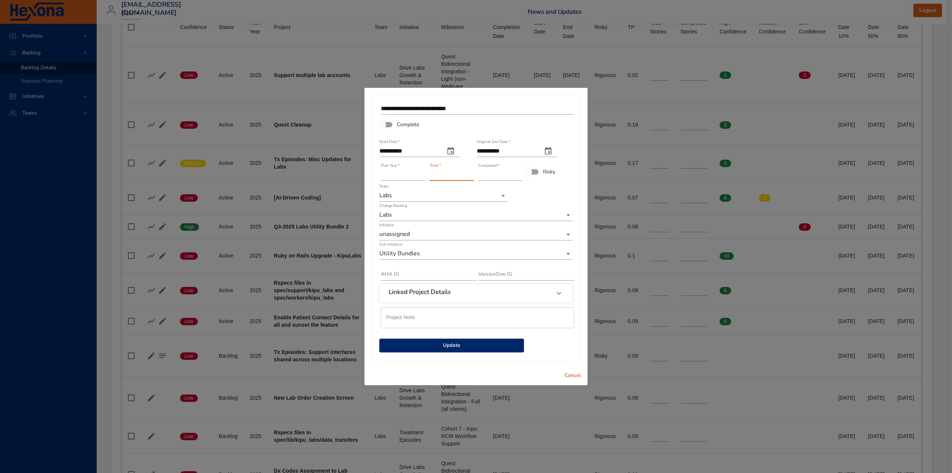
type input "*"
click at [472, 172] on input "*" at bounding box center [452, 175] width 44 height 12
click at [519, 172] on input "*" at bounding box center [500, 175] width 44 height 12
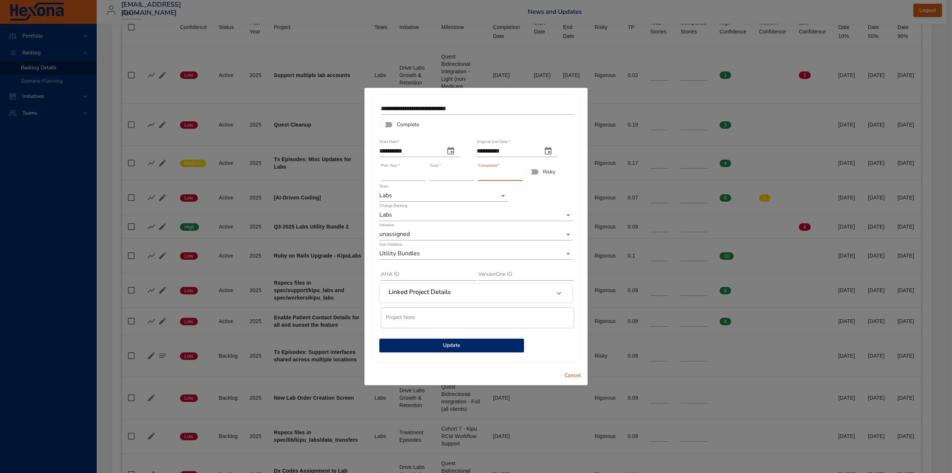
click at [519, 172] on input "*" at bounding box center [500, 175] width 44 height 12
type input "*"
click at [519, 172] on input "*" at bounding box center [500, 175] width 44 height 12
click at [462, 345] on span "Update" at bounding box center [451, 345] width 133 height 9
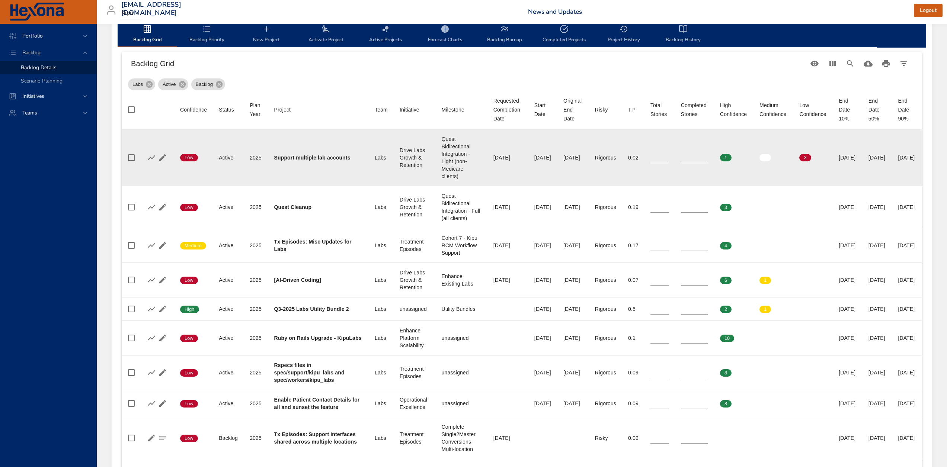
scroll to position [245, 0]
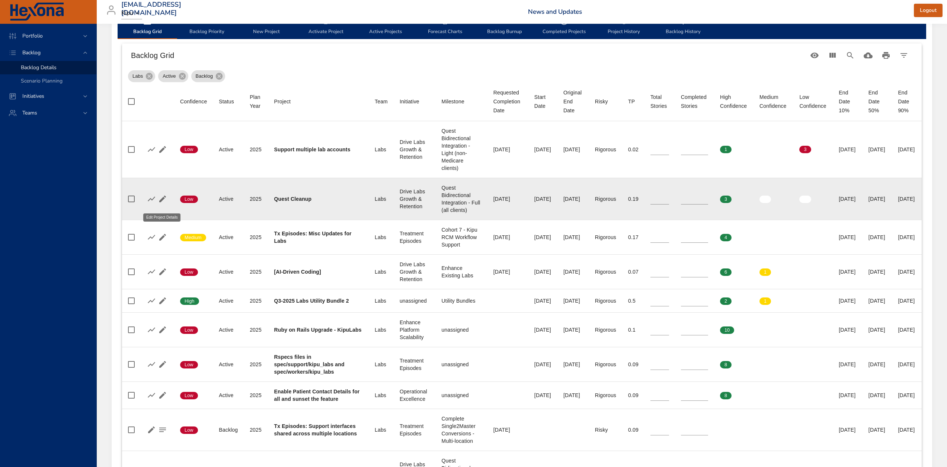
click at [160, 203] on icon "button" at bounding box center [162, 199] width 9 height 9
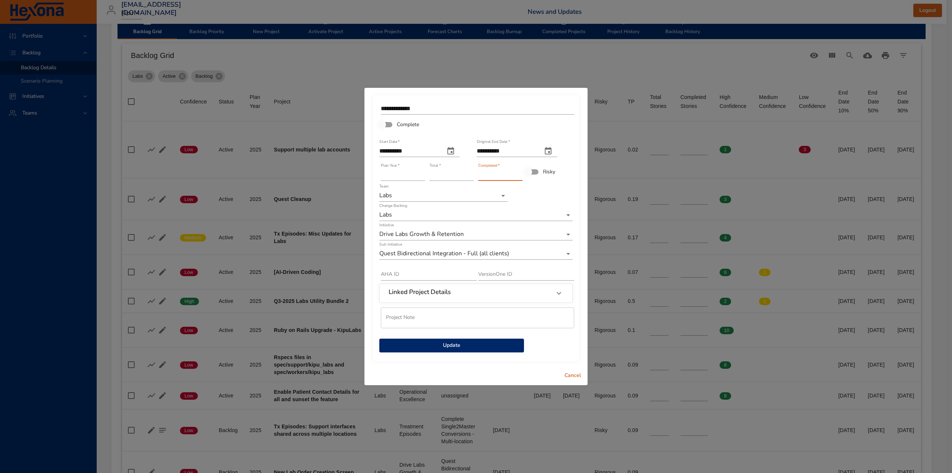
click at [519, 174] on input "*" at bounding box center [500, 175] width 44 height 12
type input "*"
click at [519, 174] on input "*" at bounding box center [500, 175] width 44 height 12
click at [456, 345] on span "Update" at bounding box center [451, 345] width 133 height 9
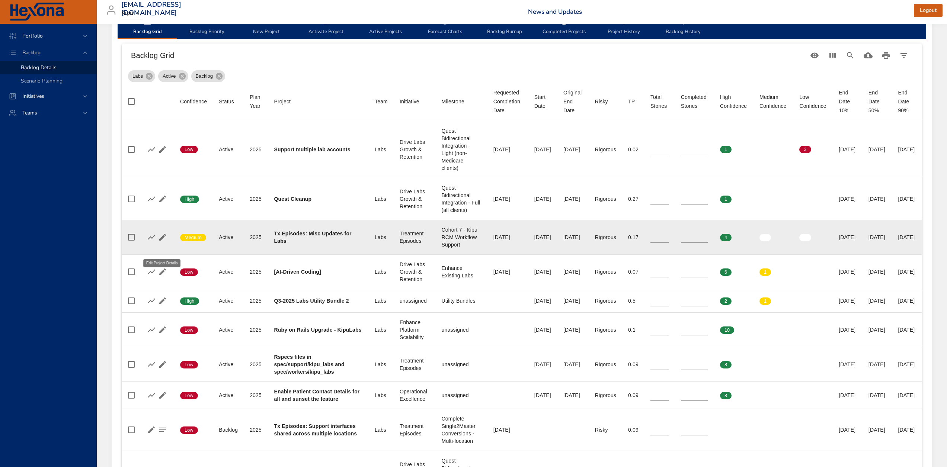
click at [164, 242] on icon "button" at bounding box center [162, 237] width 9 height 9
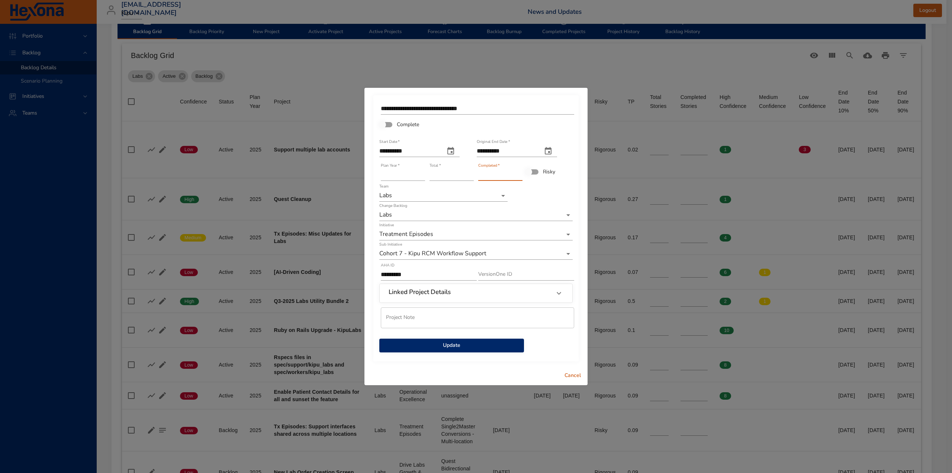
click at [518, 173] on input "*" at bounding box center [500, 175] width 44 height 12
type input "*"
click at [519, 173] on input "*" at bounding box center [500, 175] width 44 height 12
click at [455, 342] on span "Update" at bounding box center [451, 345] width 133 height 9
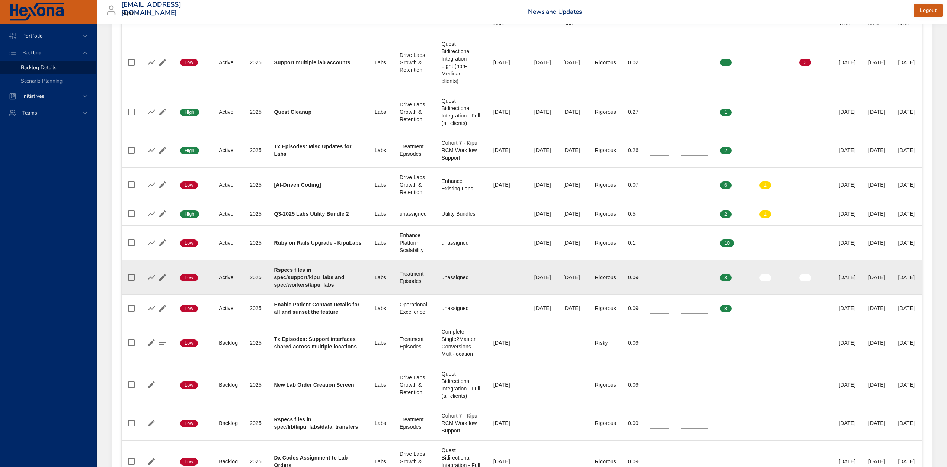
scroll to position [320, 0]
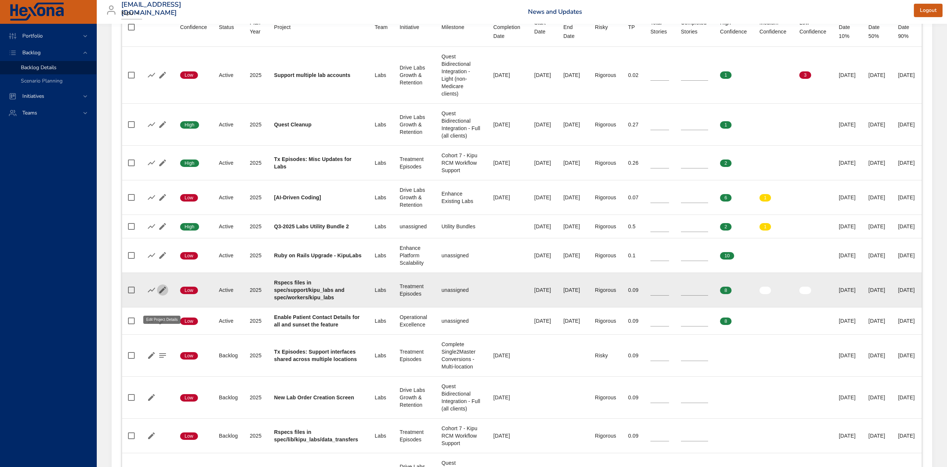
click at [163, 295] on icon "button" at bounding box center [162, 290] width 9 height 9
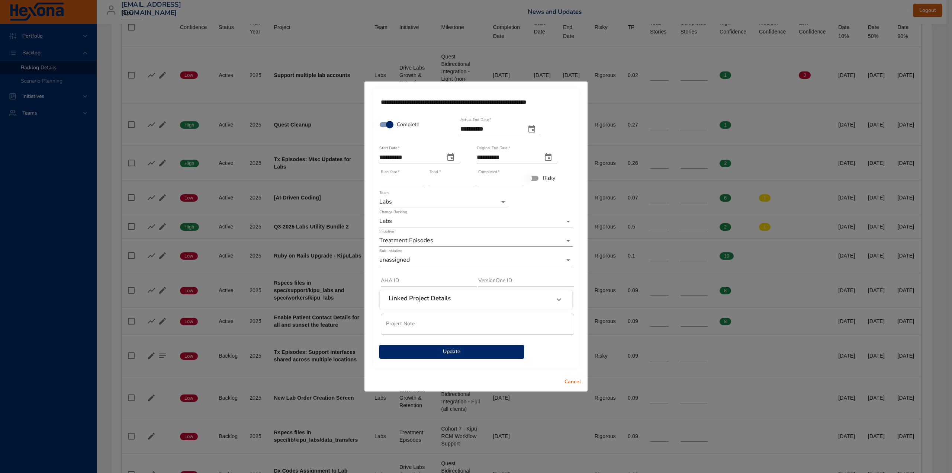
click at [520, 179] on input "*" at bounding box center [500, 181] width 44 height 12
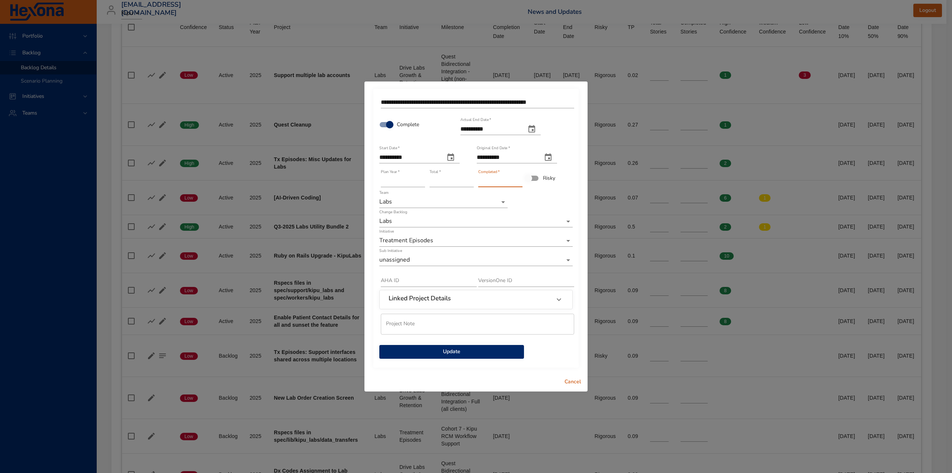
click at [520, 179] on input "*" at bounding box center [500, 181] width 44 height 12
type input "*"
click at [520, 179] on input "*" at bounding box center [500, 181] width 44 height 12
click at [459, 349] on span "Update" at bounding box center [451, 351] width 133 height 9
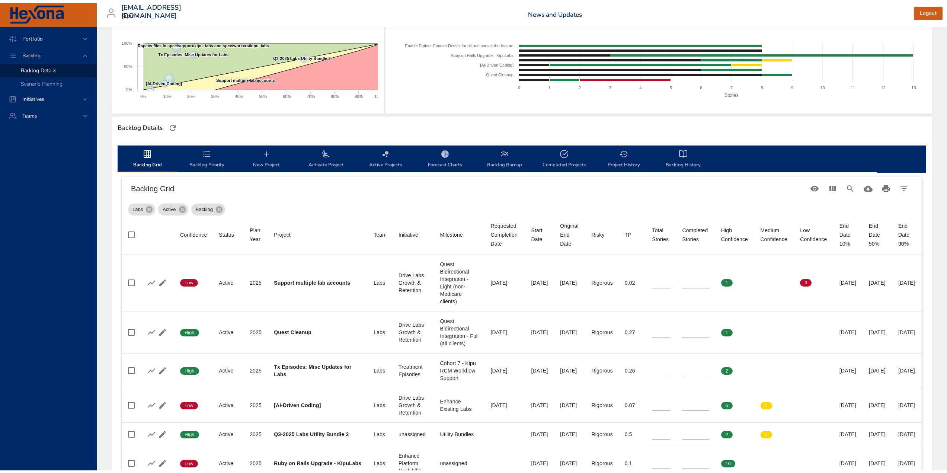
scroll to position [112, 0]
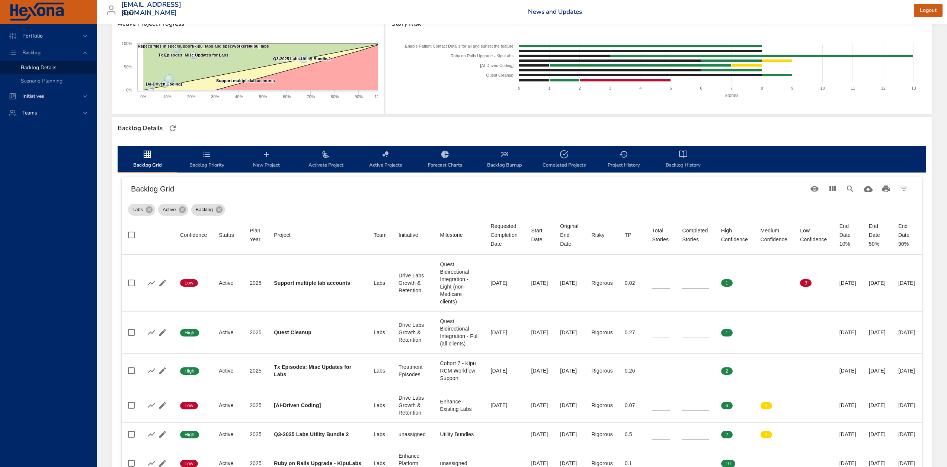
drag, startPoint x: 206, startPoint y: 176, endPoint x: 206, endPoint y: 172, distance: 4.5
click at [208, 166] on span "Backlog Priority" at bounding box center [207, 160] width 51 height 20
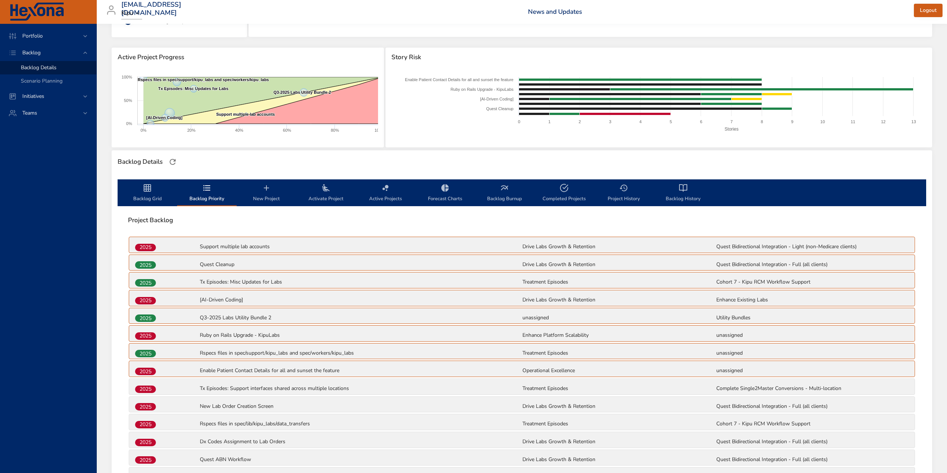
scroll to position [59, 0]
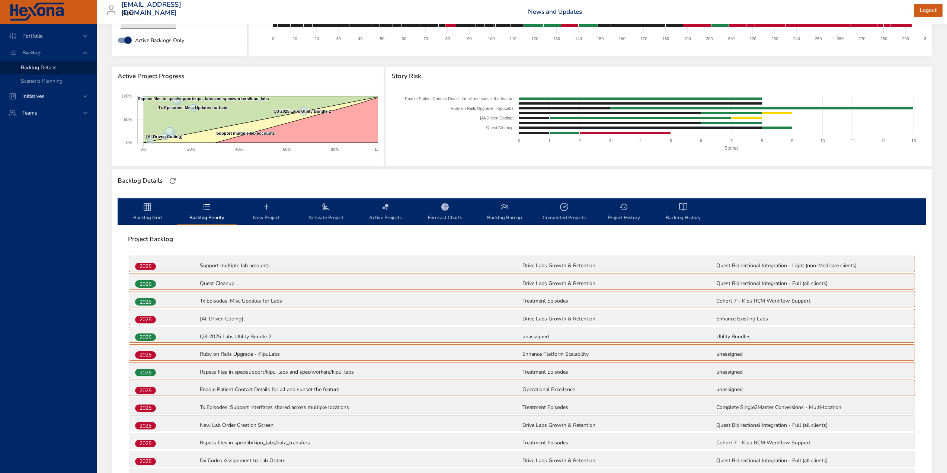
click at [146, 215] on span "Backlog Grid" at bounding box center [147, 212] width 51 height 20
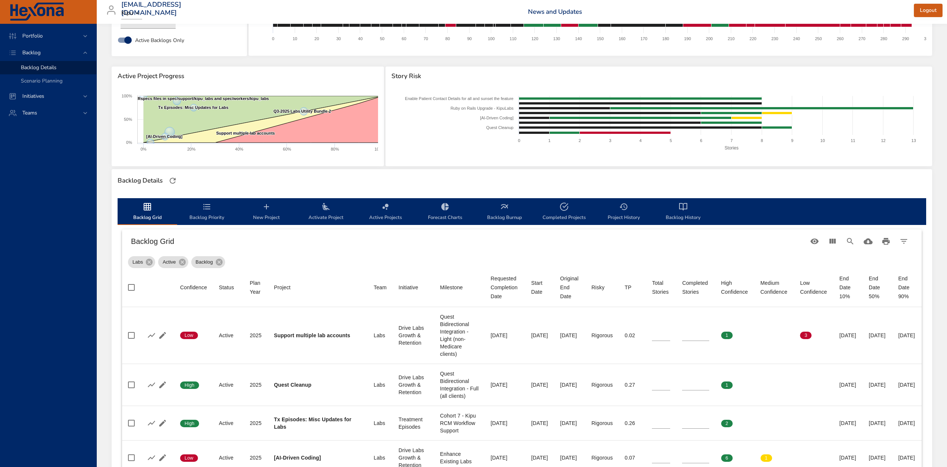
click at [323, 214] on span "Activate Project" at bounding box center [326, 212] width 51 height 20
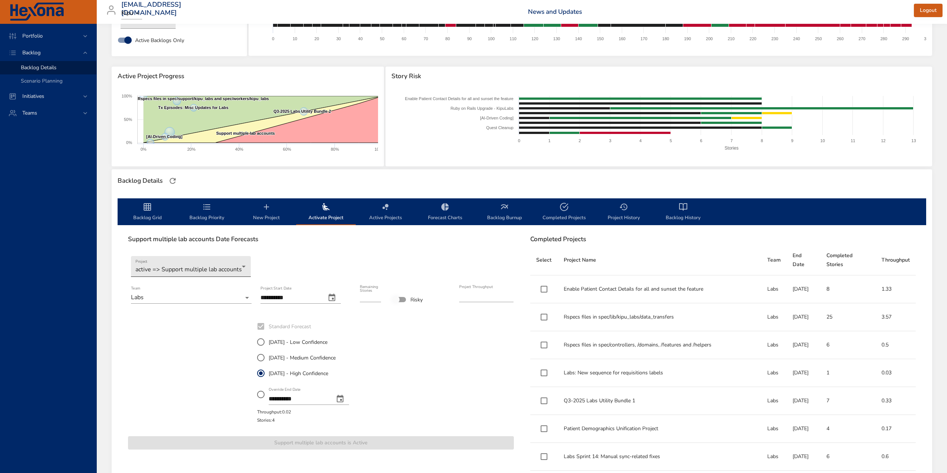
click at [193, 266] on body "Portfolio Backlog Backlog Details Scenario Planning Initiatives Teams [EMAIL_AD…" at bounding box center [473, 177] width 947 height 473
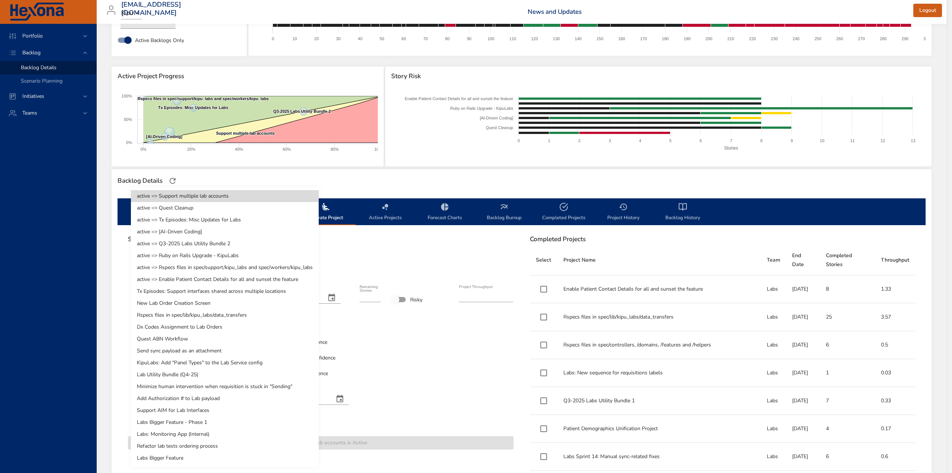
click at [214, 314] on li "Rspecs files in spec/lib/kipu_labs/data_transfers" at bounding box center [225, 315] width 188 height 12
type input "**"
type input "****"
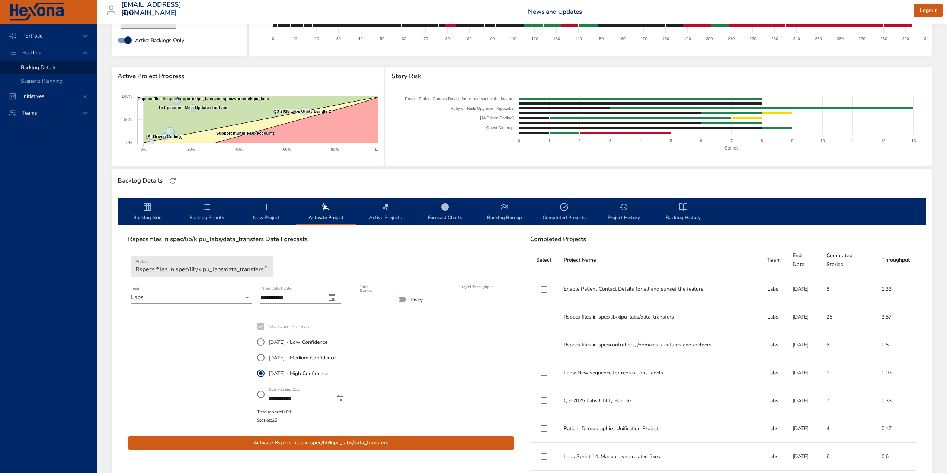
click at [336, 297] on icon "change date" at bounding box center [331, 297] width 9 height 9
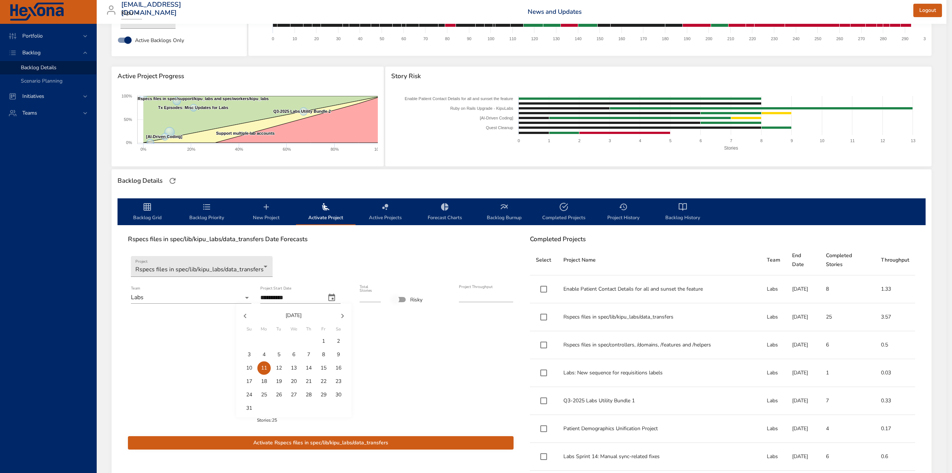
click at [327, 338] on span "1" at bounding box center [323, 340] width 13 height 7
type input "**********"
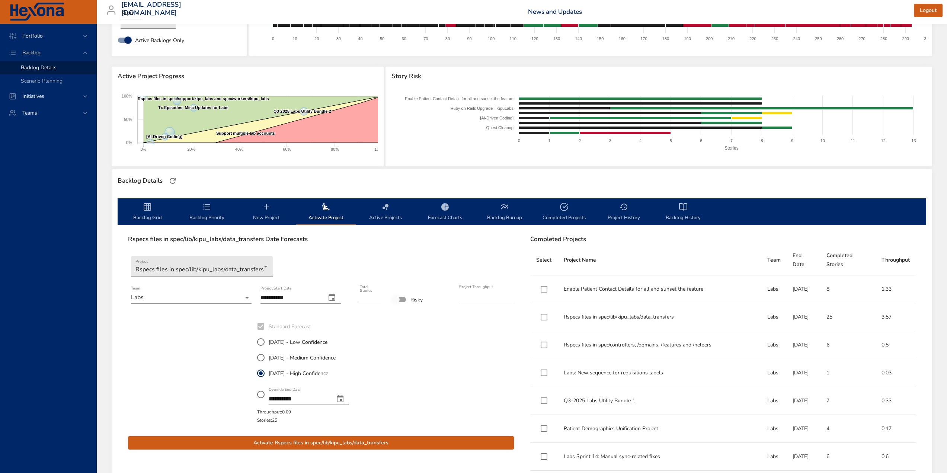
click at [431, 339] on div at bounding box center [417, 371] width 64 height 107
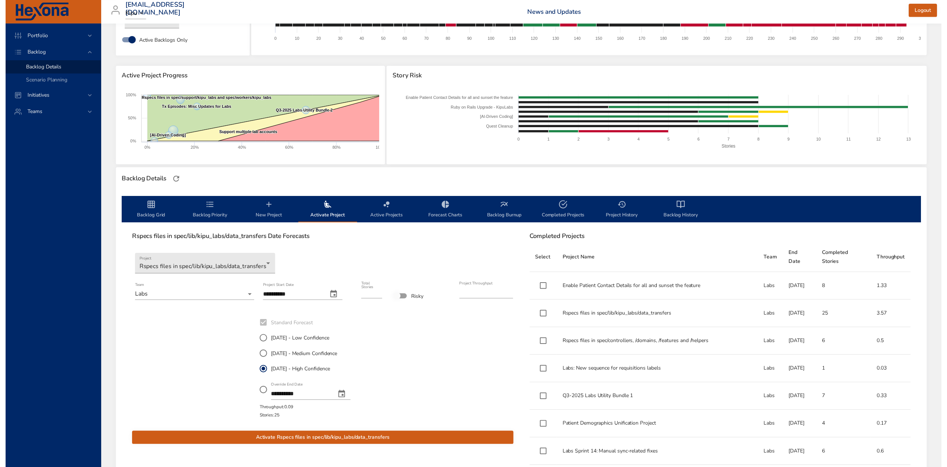
scroll to position [171, 0]
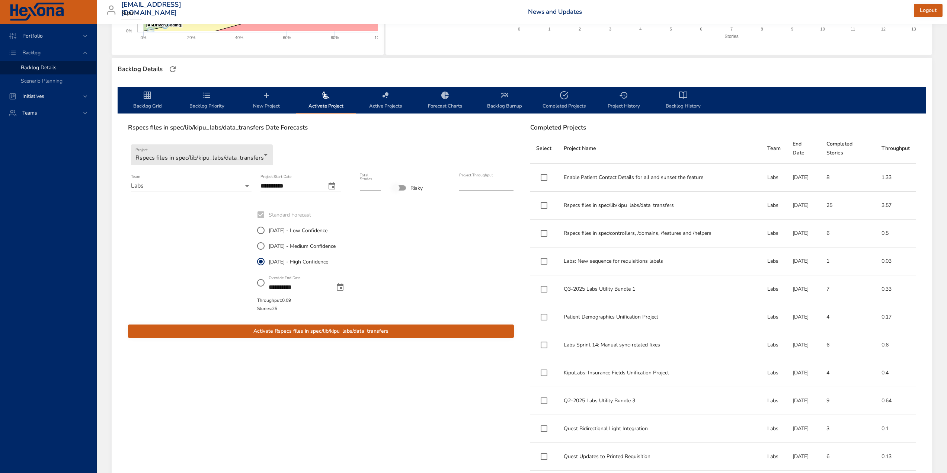
drag, startPoint x: 350, startPoint y: 332, endPoint x: 356, endPoint y: 332, distance: 5.2
click at [350, 331] on span "Activate Rspecs files in spec/lib/kipu_labs/data_transfers" at bounding box center [321, 331] width 374 height 9
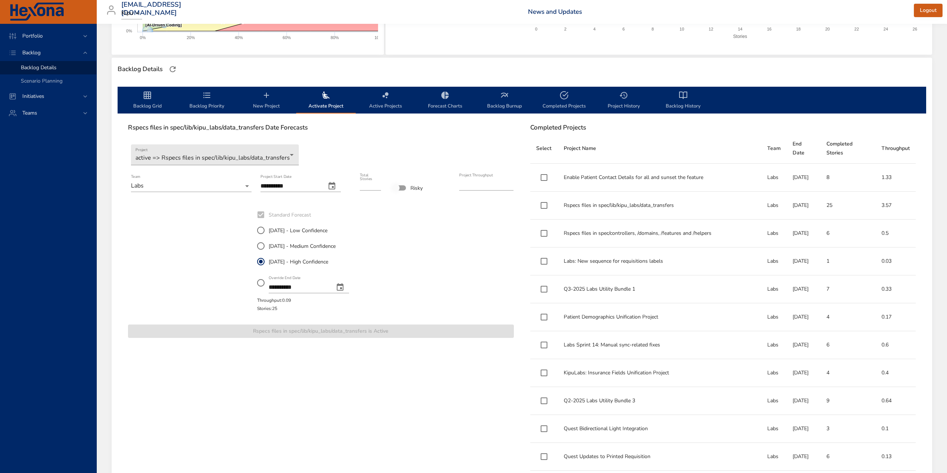
click at [203, 102] on span "Backlog Priority" at bounding box center [207, 101] width 51 height 20
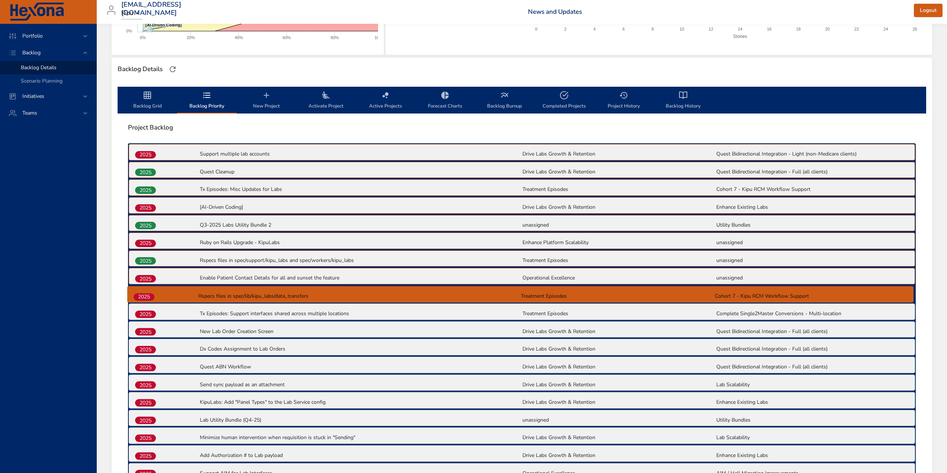
drag, startPoint x: 148, startPoint y: 333, endPoint x: 147, endPoint y: 296, distance: 36.9
click at [147, 296] on div "2025 Support multiple lab accounts Drive Labs Growth & Retention Quest Bidirect…" at bounding box center [522, 347] width 788 height 409
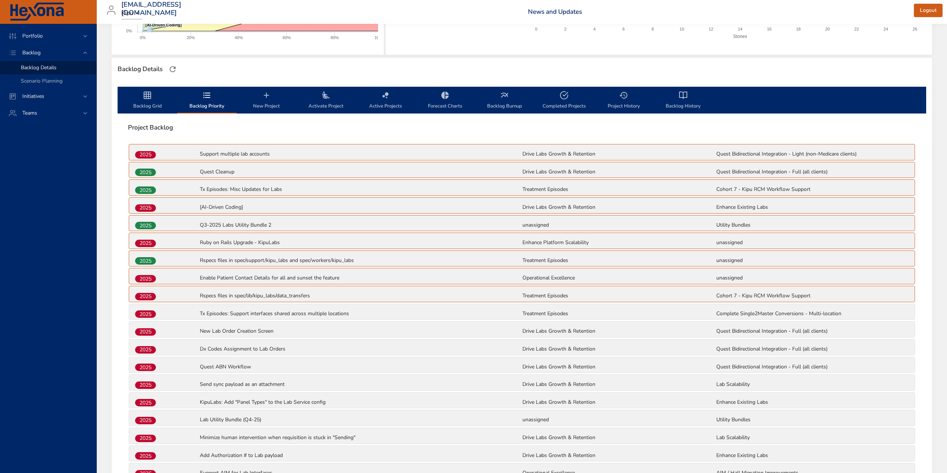
click at [147, 103] on span "Backlog Grid" at bounding box center [147, 101] width 51 height 20
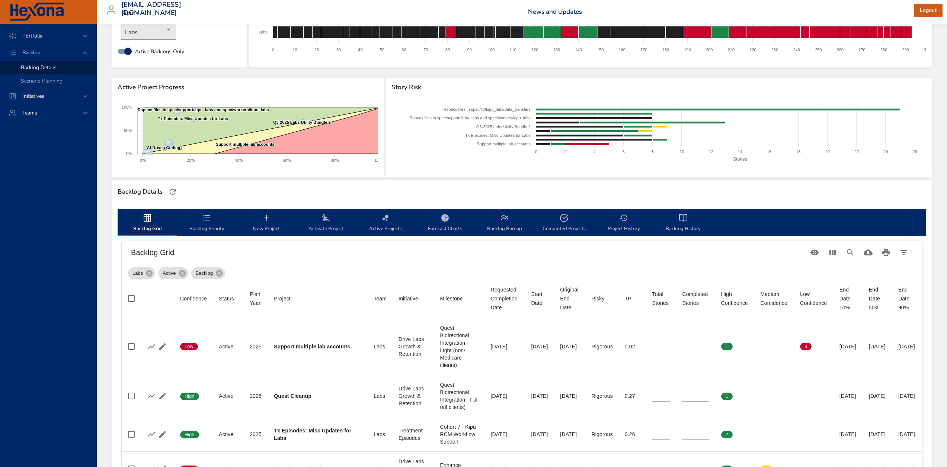
scroll to position [0, 0]
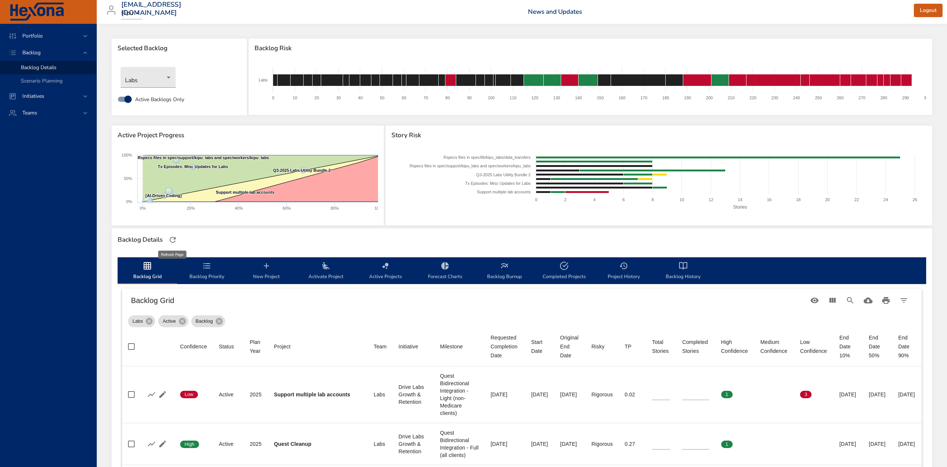
click at [175, 238] on icon "button" at bounding box center [173, 240] width 6 height 6
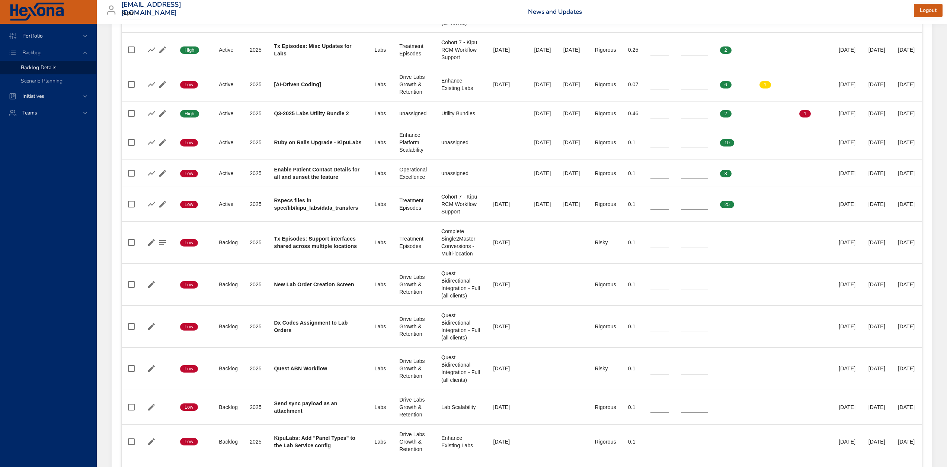
scroll to position [446, 0]
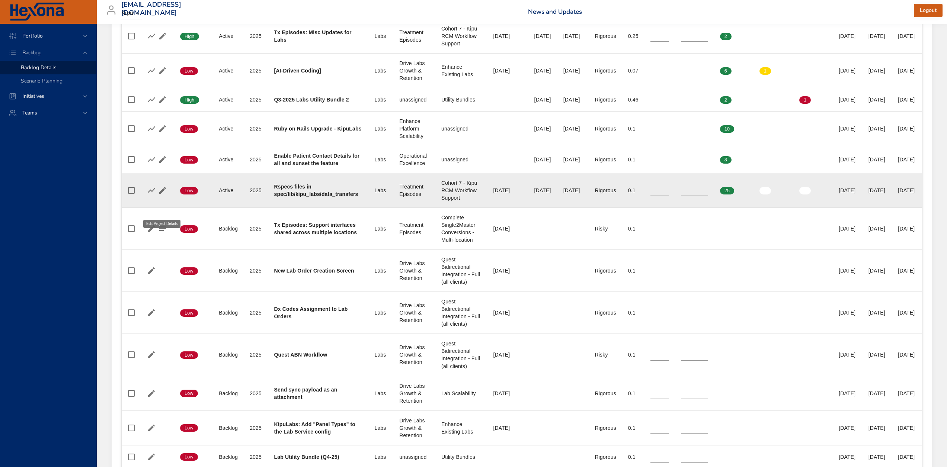
click at [160, 194] on icon "button" at bounding box center [162, 190] width 7 height 7
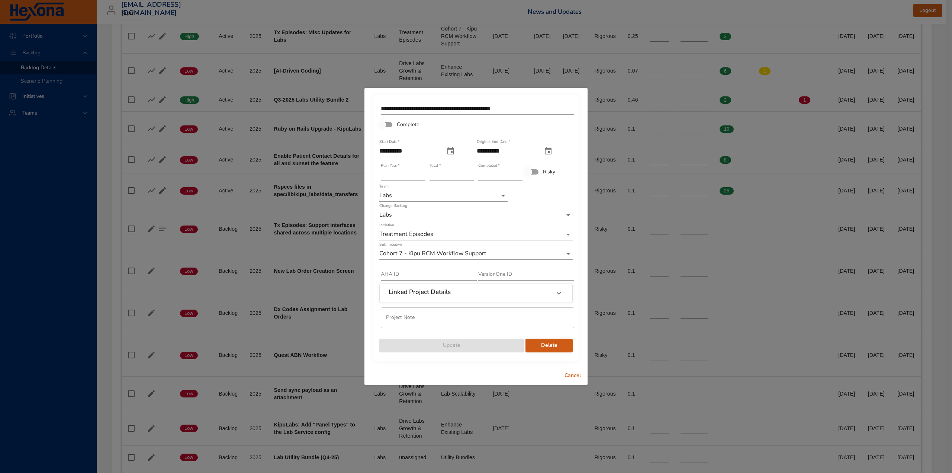
click at [494, 175] on input "*" at bounding box center [500, 175] width 44 height 12
type input "**"
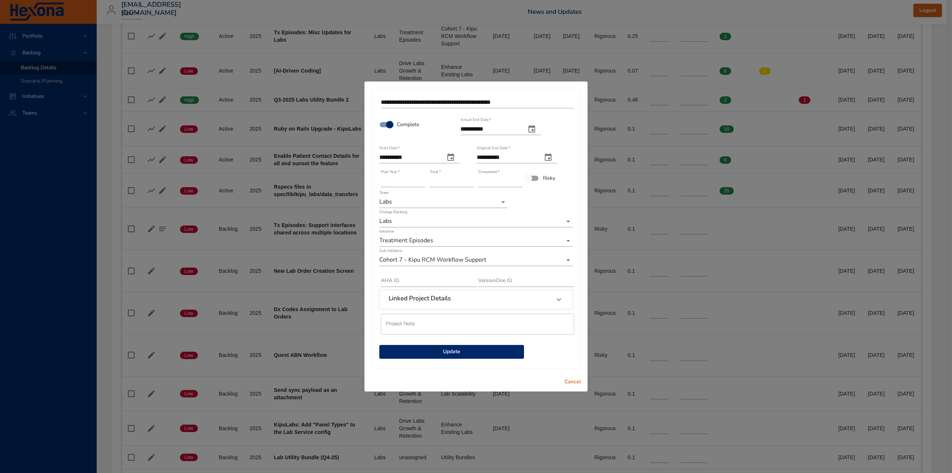
click at [474, 300] on div "Linked Project Details" at bounding box center [469, 300] width 161 height 10
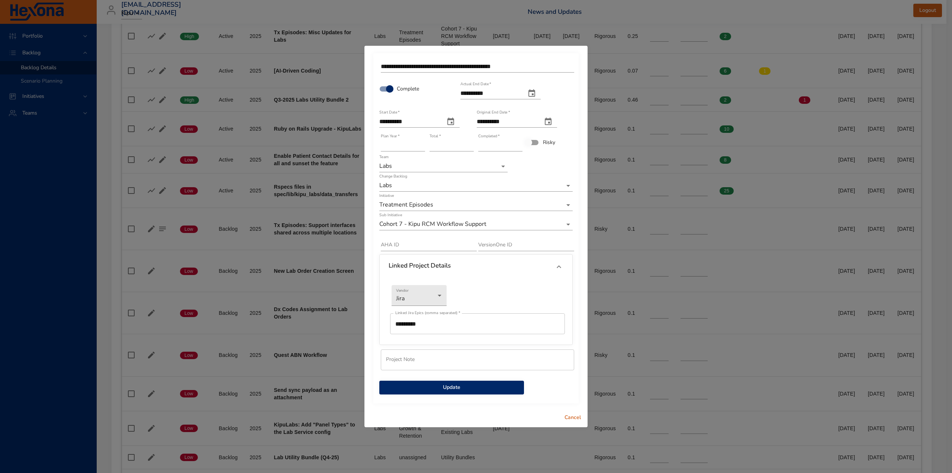
click at [459, 389] on span "Update" at bounding box center [451, 387] width 133 height 9
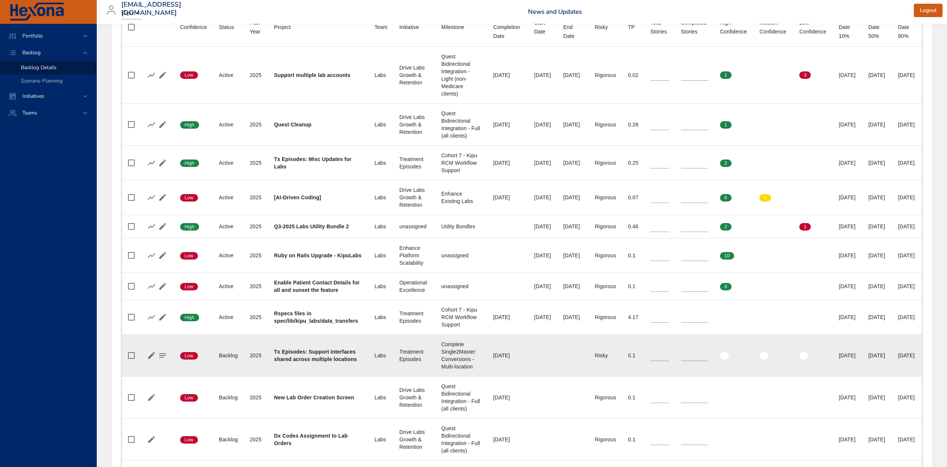
scroll to position [372, 0]
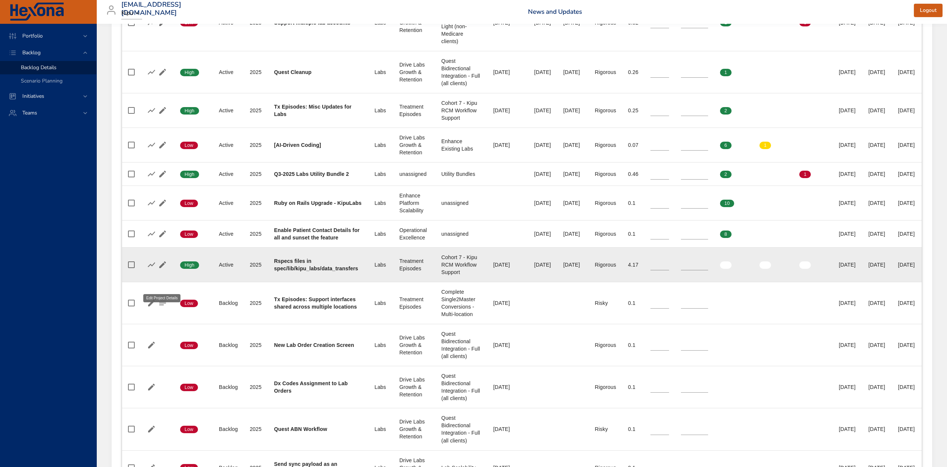
click at [162, 269] on icon "button" at bounding box center [162, 264] width 9 height 9
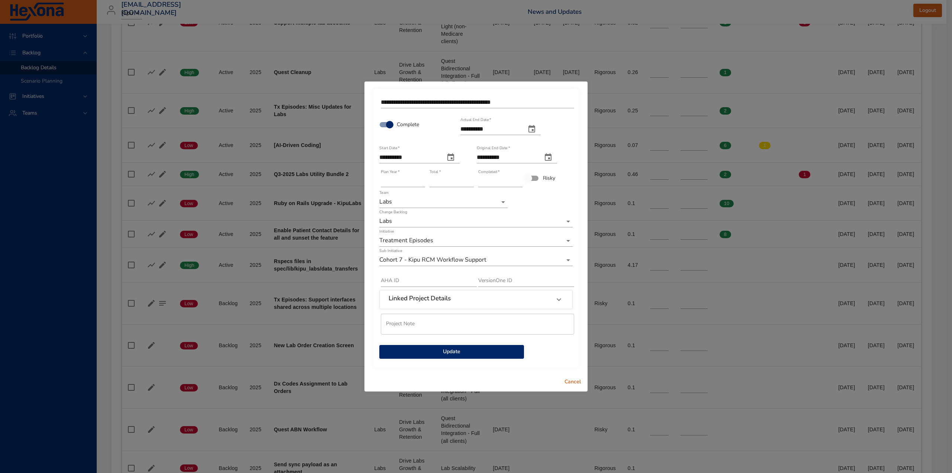
click at [453, 352] on span "Update" at bounding box center [451, 351] width 133 height 9
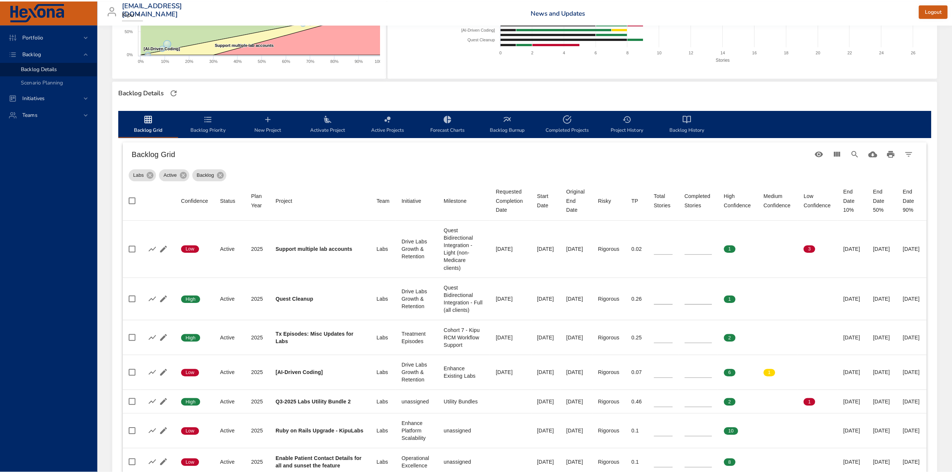
scroll to position [0, 0]
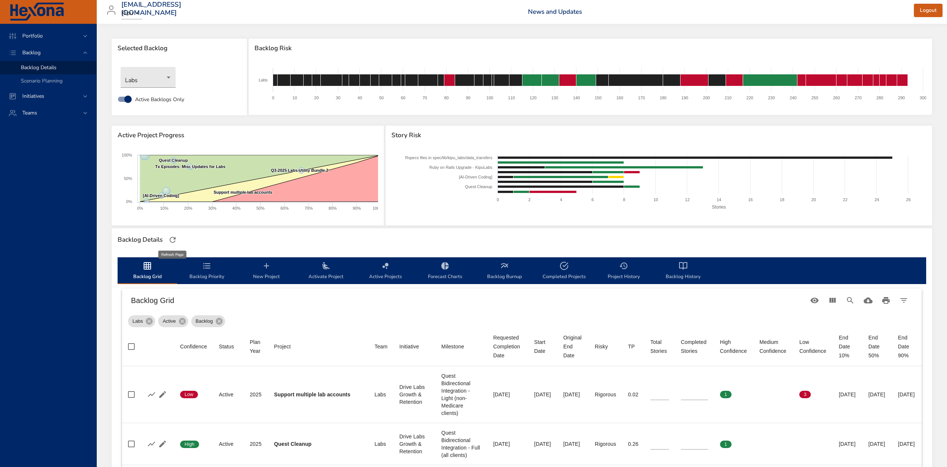
click at [176, 242] on icon "button" at bounding box center [172, 240] width 9 height 9
